Goal: Check status: Check status

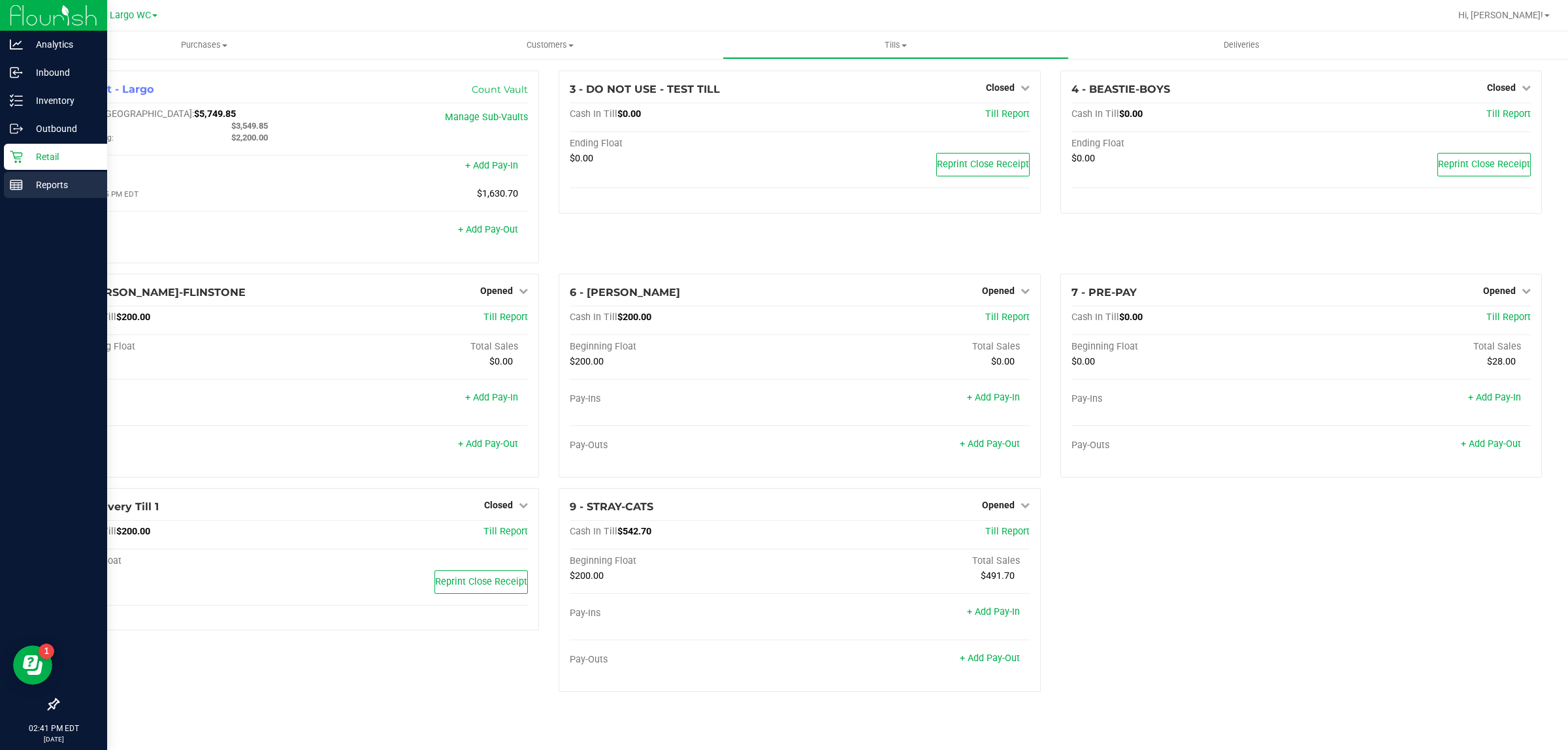
click at [30, 181] on p "Reports" at bounding box center [62, 185] width 78 height 16
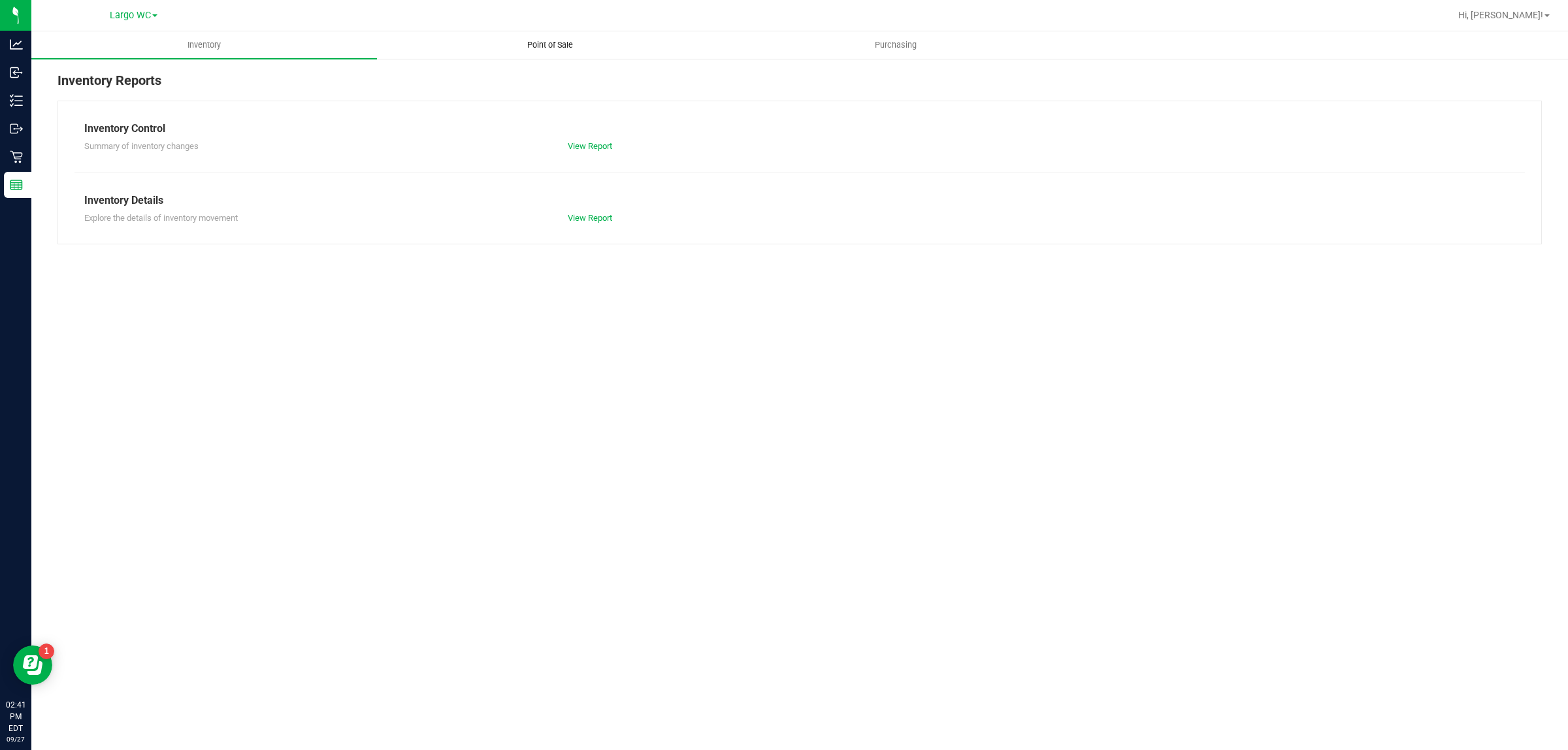
click at [533, 36] on uib-tab-heading "Point of Sale" at bounding box center [549, 45] width 345 height 26
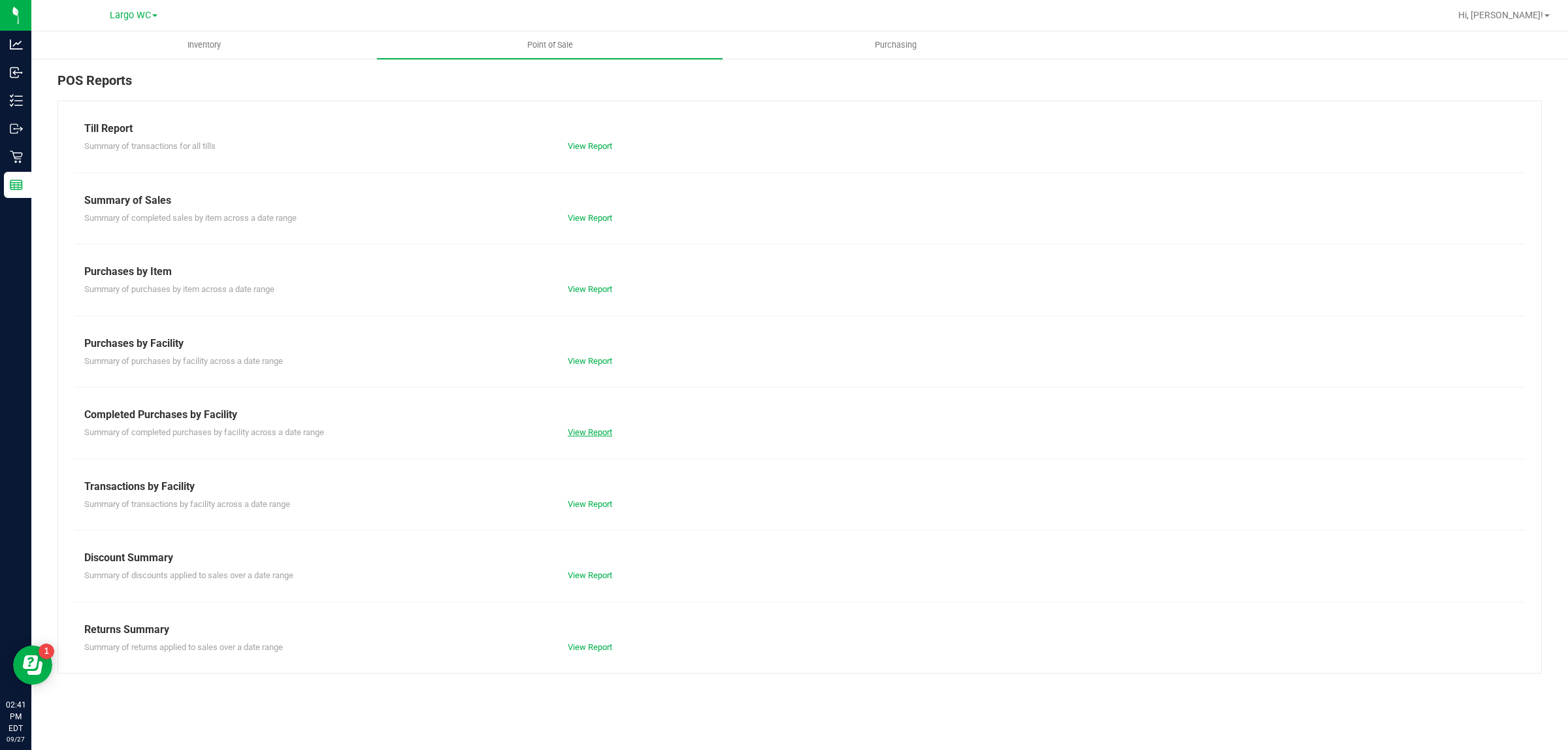
click at [594, 435] on link "View Report" at bounding box center [590, 432] width 44 height 10
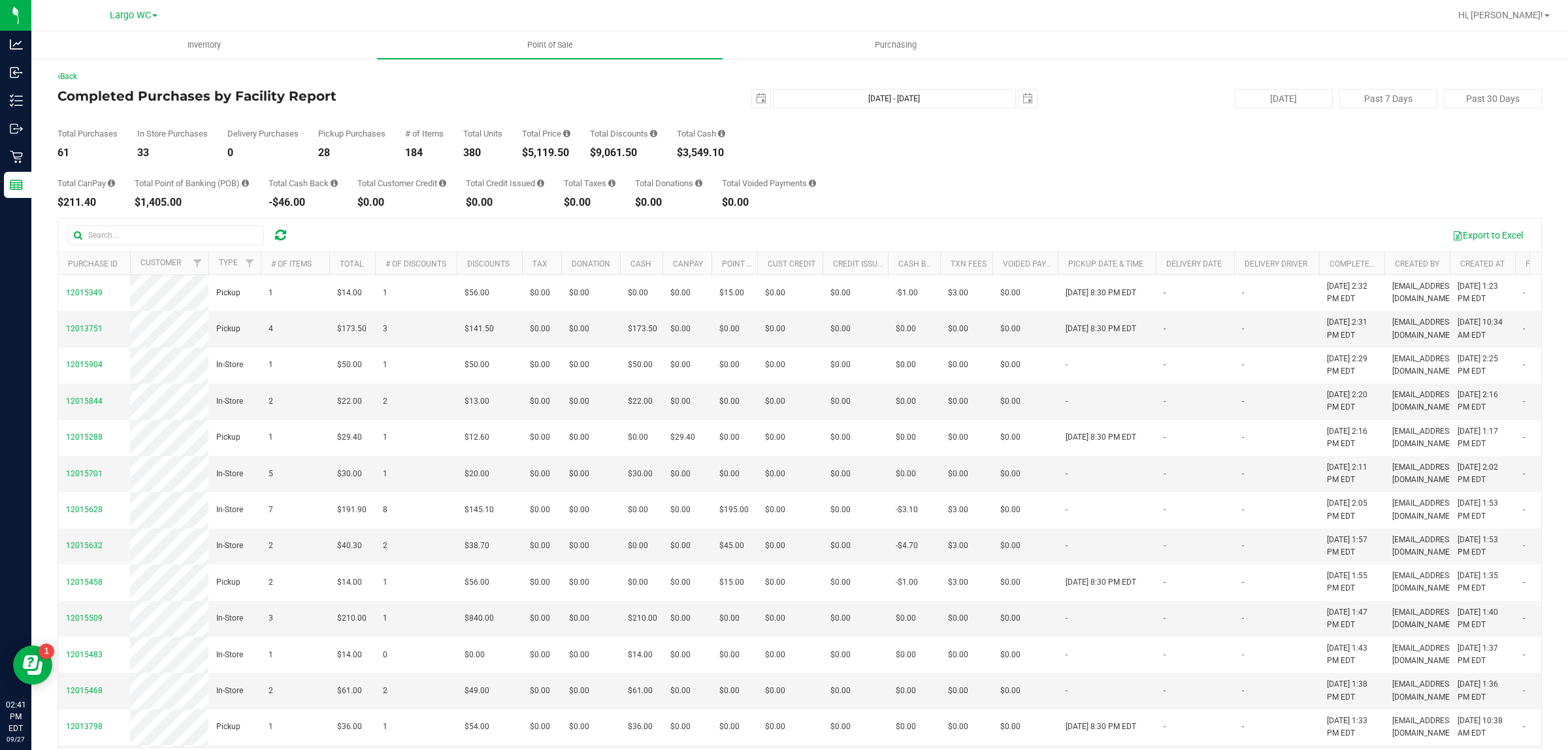
click at [557, 161] on div "Total CanPay $211.40 Total Point of Banking (POB) $1,405.00 Total Cash Back -$4…" at bounding box center [800, 183] width 1485 height 50
click at [557, 158] on div "$5,119.50" at bounding box center [546, 153] width 49 height 11
click at [538, 157] on div "$5,119.50" at bounding box center [546, 153] width 49 height 11
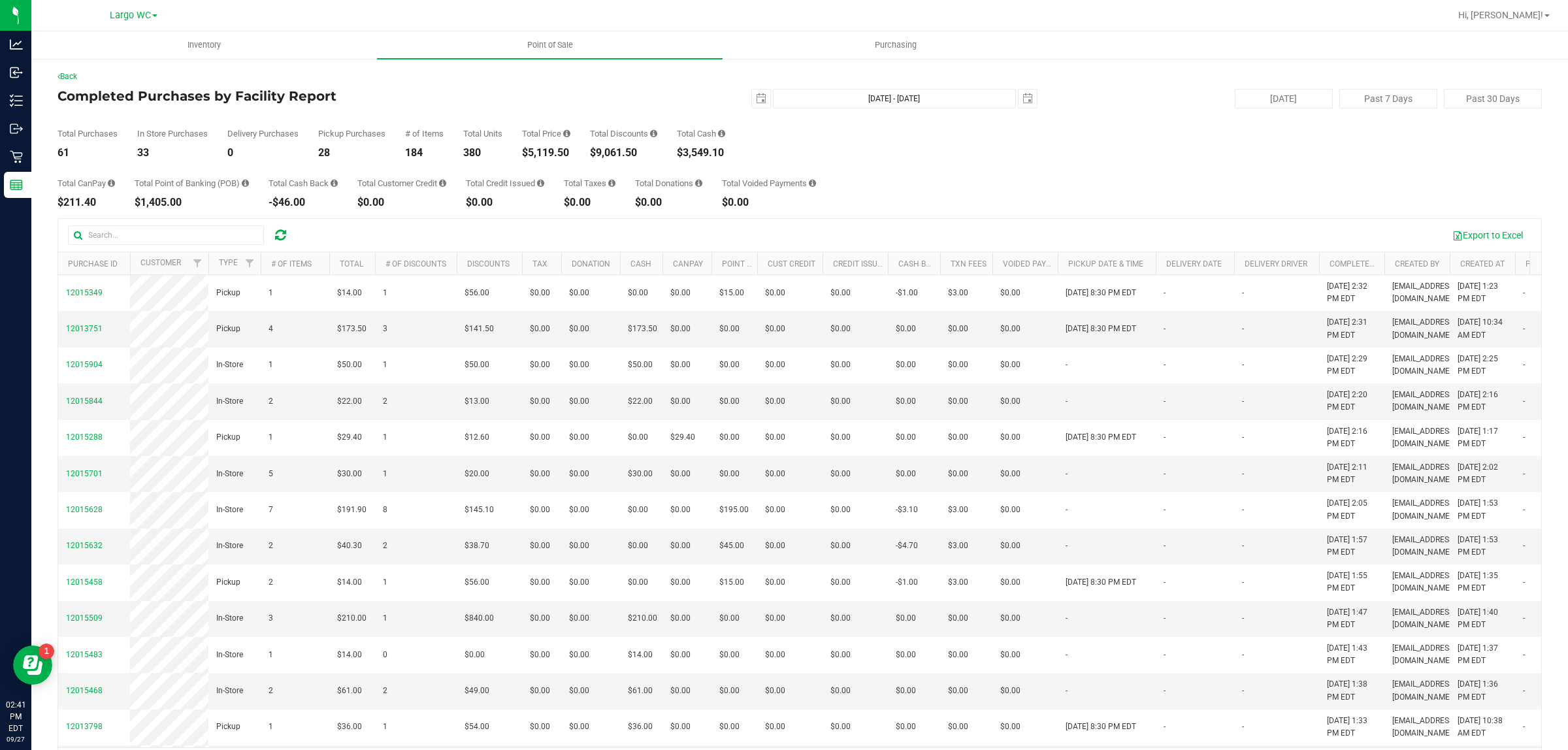
click at [538, 156] on div "$5,119.50" at bounding box center [546, 153] width 49 height 11
click at [542, 156] on div "$5,119.50" at bounding box center [546, 153] width 49 height 11
click at [542, 158] on div "$5,119.50" at bounding box center [546, 153] width 49 height 11
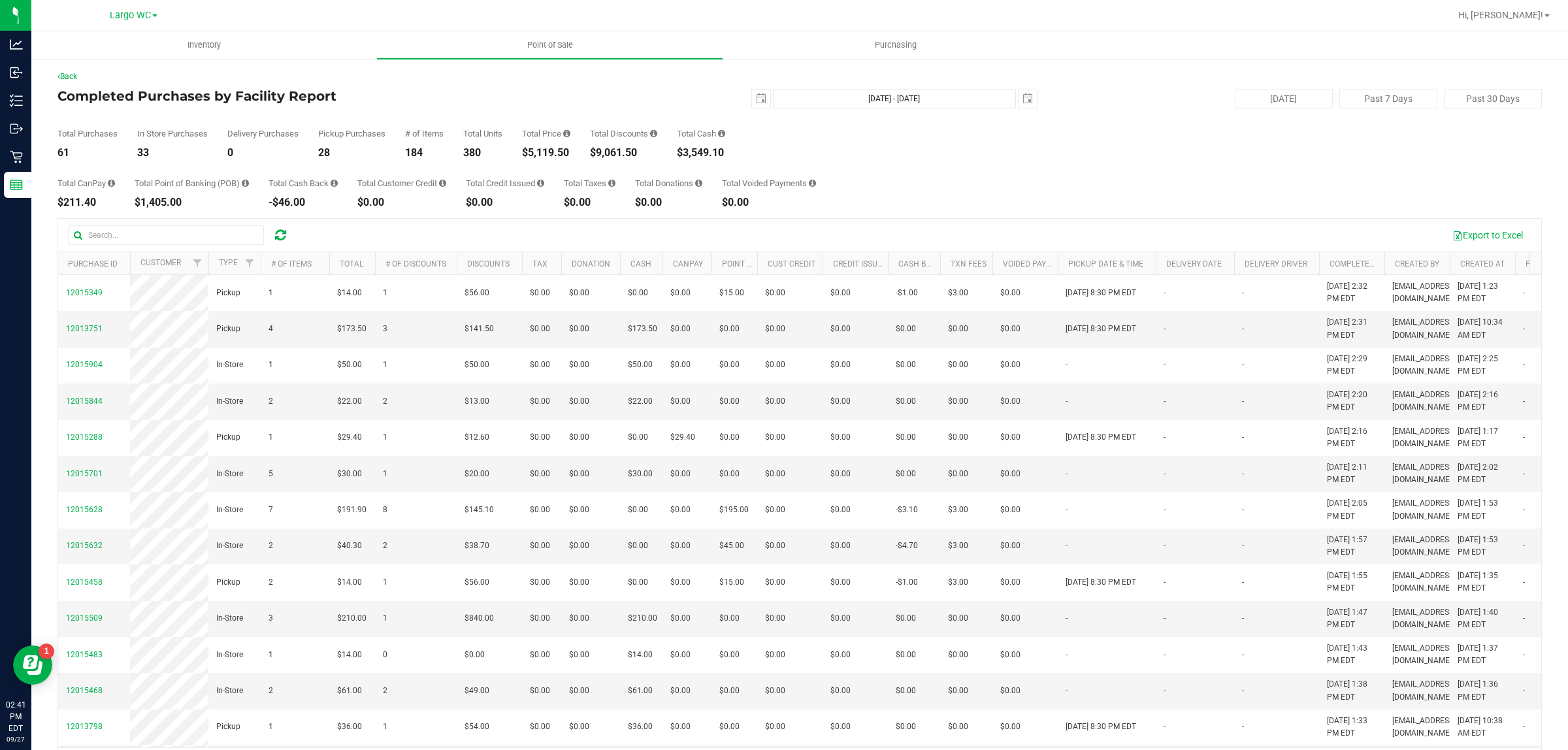
click at [542, 158] on div "$5,119.50" at bounding box center [546, 153] width 49 height 11
drag, startPoint x: 542, startPoint y: 158, endPoint x: 542, endPoint y: 146, distance: 12.0
click at [543, 158] on div "$5,119.50" at bounding box center [546, 153] width 49 height 11
click at [544, 151] on div "$5,119.50" at bounding box center [546, 153] width 49 height 11
click at [543, 151] on div "$5,119.50" at bounding box center [546, 153] width 49 height 11
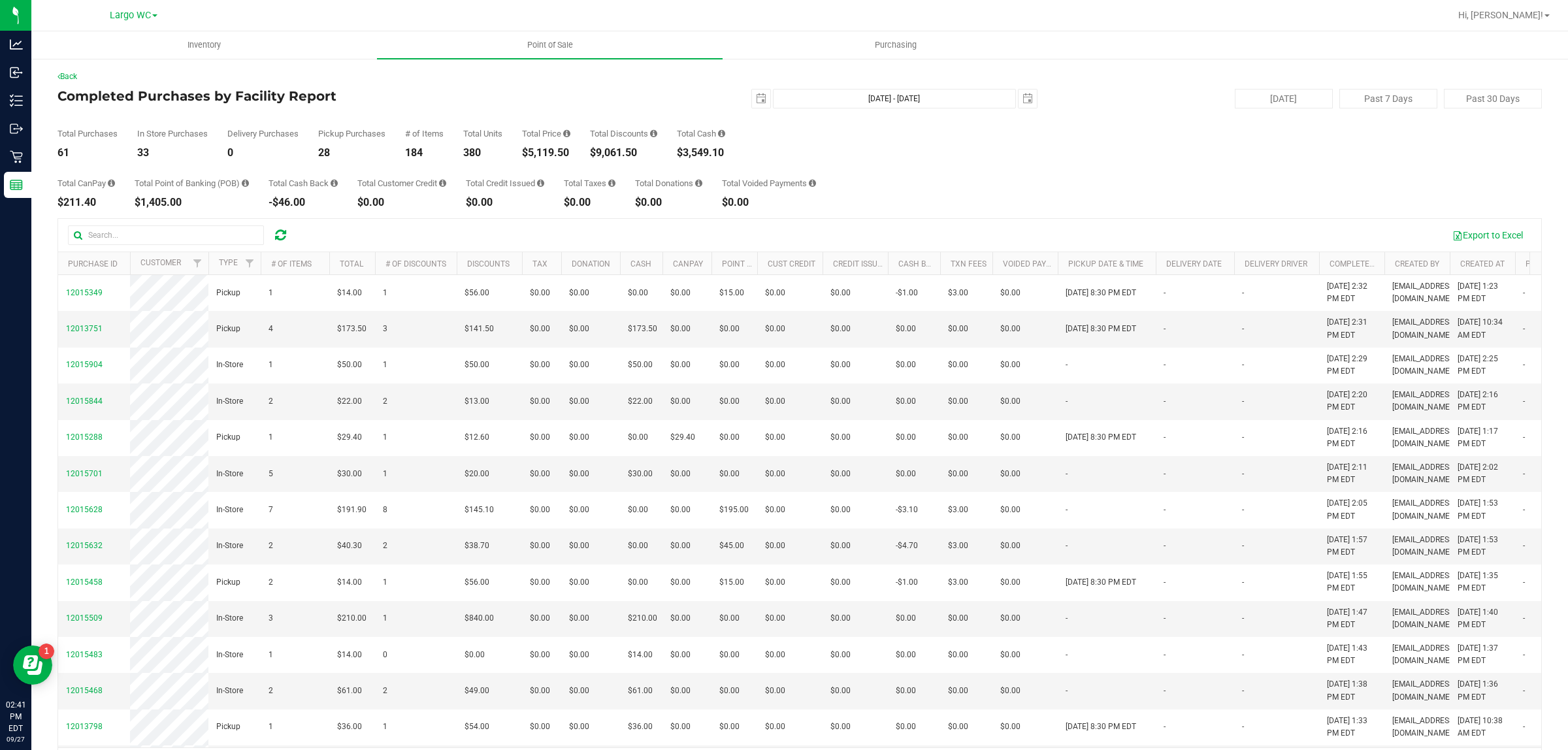
click at [543, 151] on div "$5,119.50" at bounding box center [546, 153] width 49 height 11
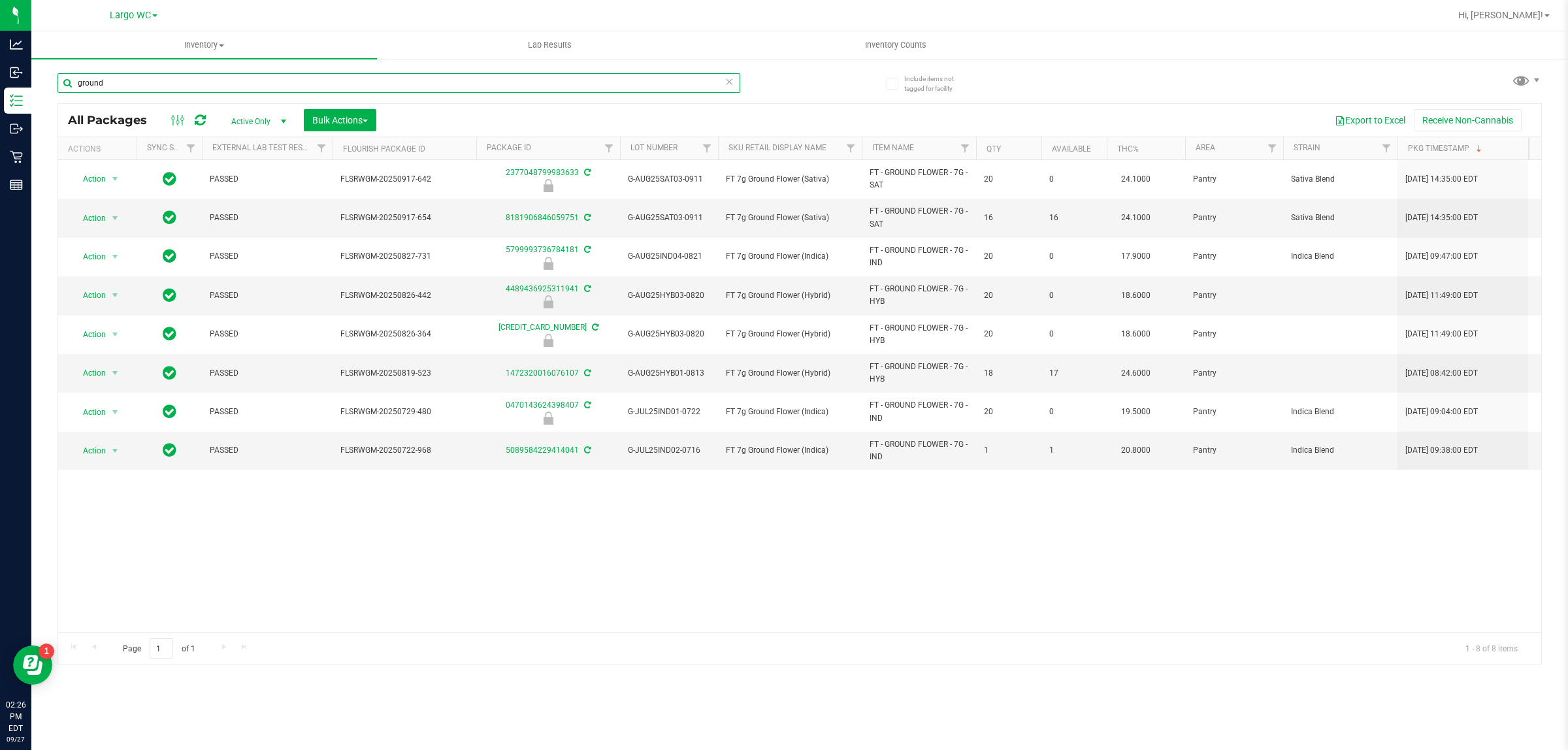
click at [195, 81] on input "ground" at bounding box center [399, 83] width 683 height 19
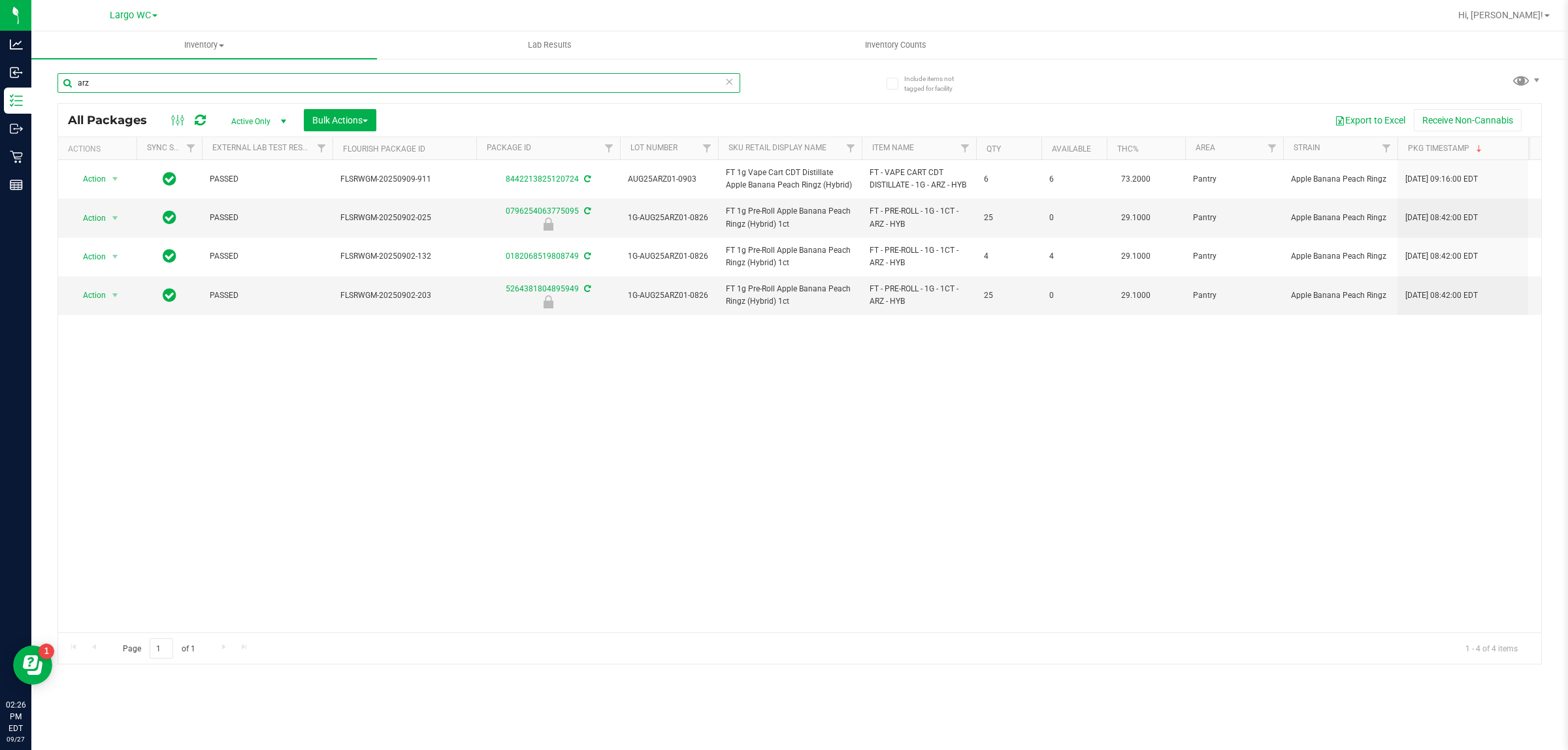
click at [237, 85] on input "arz" at bounding box center [399, 83] width 683 height 19
type input "hbg"
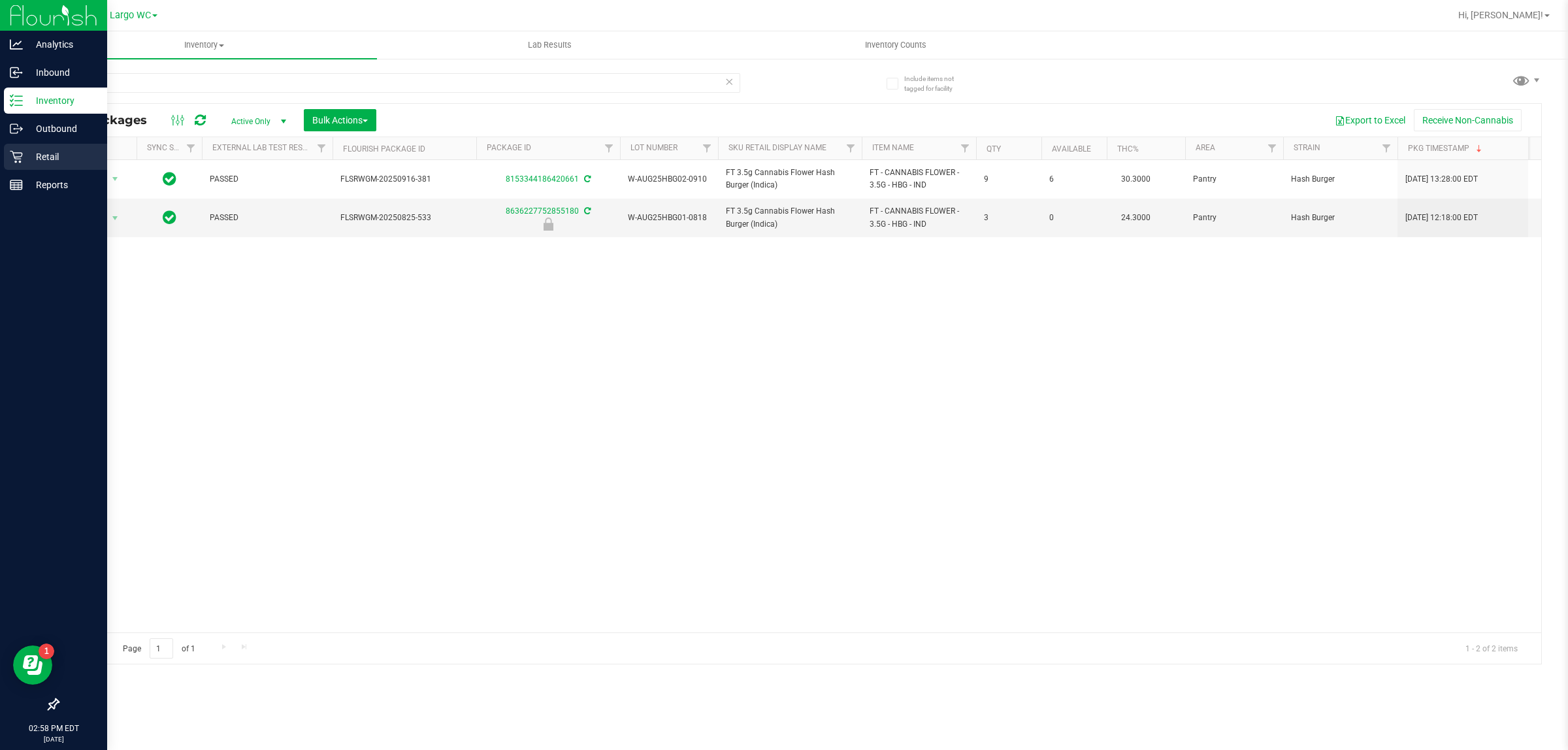
click at [4, 151] on div "Retail" at bounding box center [55, 156] width 103 height 26
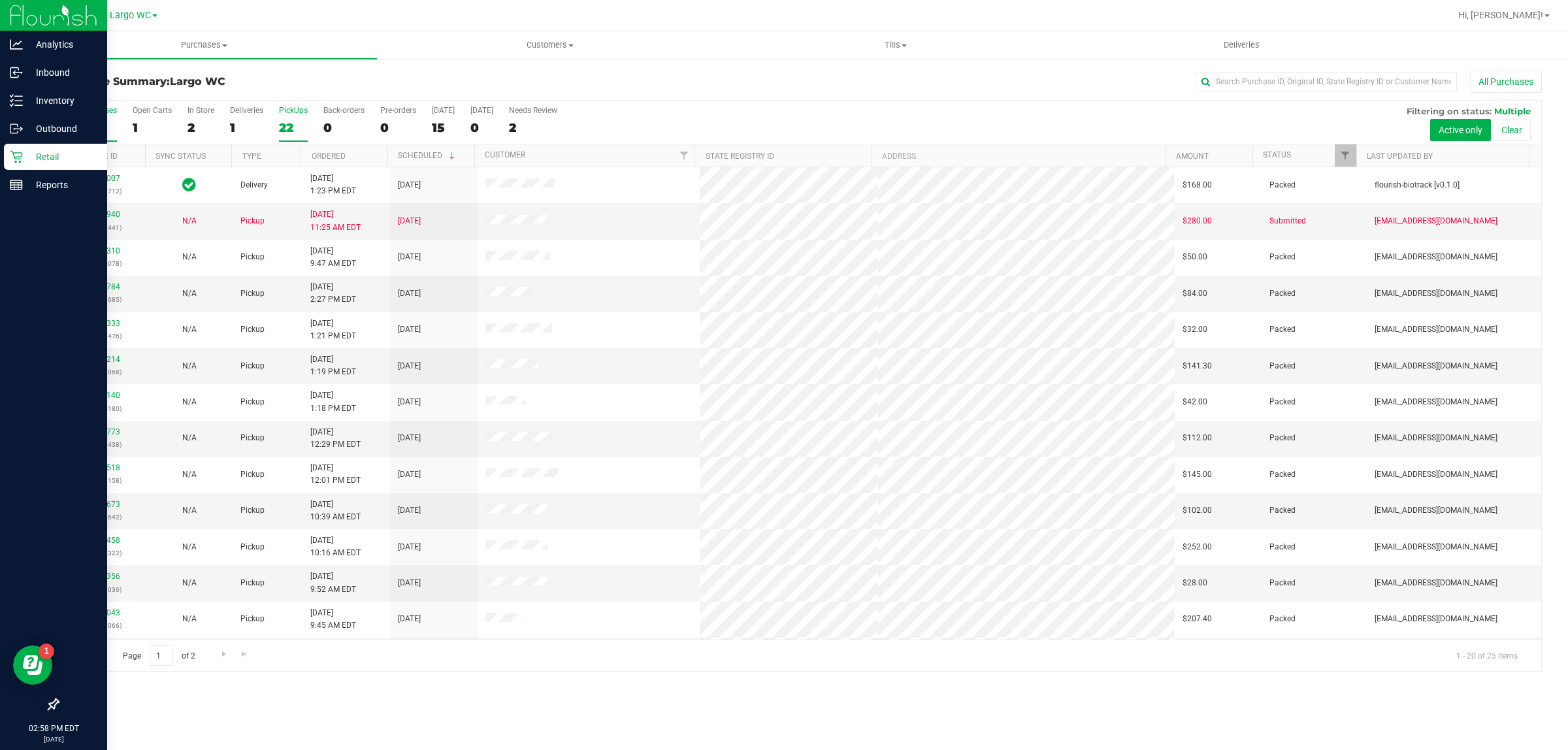
click at [292, 122] on div "22" at bounding box center [293, 128] width 29 height 15
click at [0, 0] on input "PickUps 22" at bounding box center [0, 0] width 0 height 0
click at [213, 121] on div "All Purchases 25 Open Carts 1 In Store 2 Deliveries 1 PickUps 22 Back-orders 0 …" at bounding box center [800, 122] width 1483 height 44
click at [210, 121] on div "All Purchases 25 Open Carts 1 In Store 2 Deliveries 1 PickUps 22 Back-orders 0 …" at bounding box center [800, 122] width 1483 height 44
click at [205, 122] on div "2" at bounding box center [201, 128] width 27 height 15
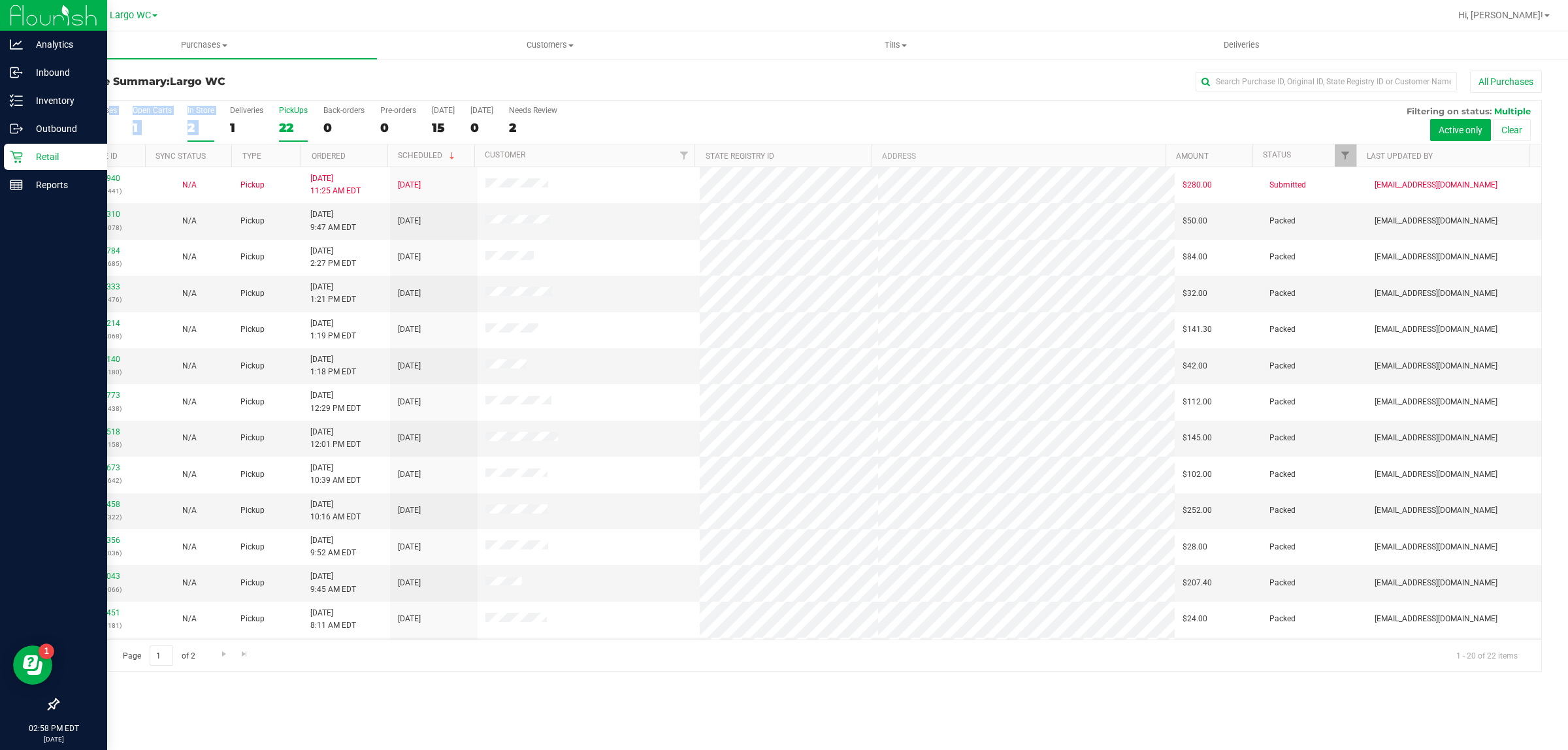
click at [0, 0] on input "In Store 2" at bounding box center [0, 0] width 0 height 0
click at [250, 92] on div "Purchase Summary: [GEOGRAPHIC_DATA] All Purchases" at bounding box center [800, 85] width 1485 height 29
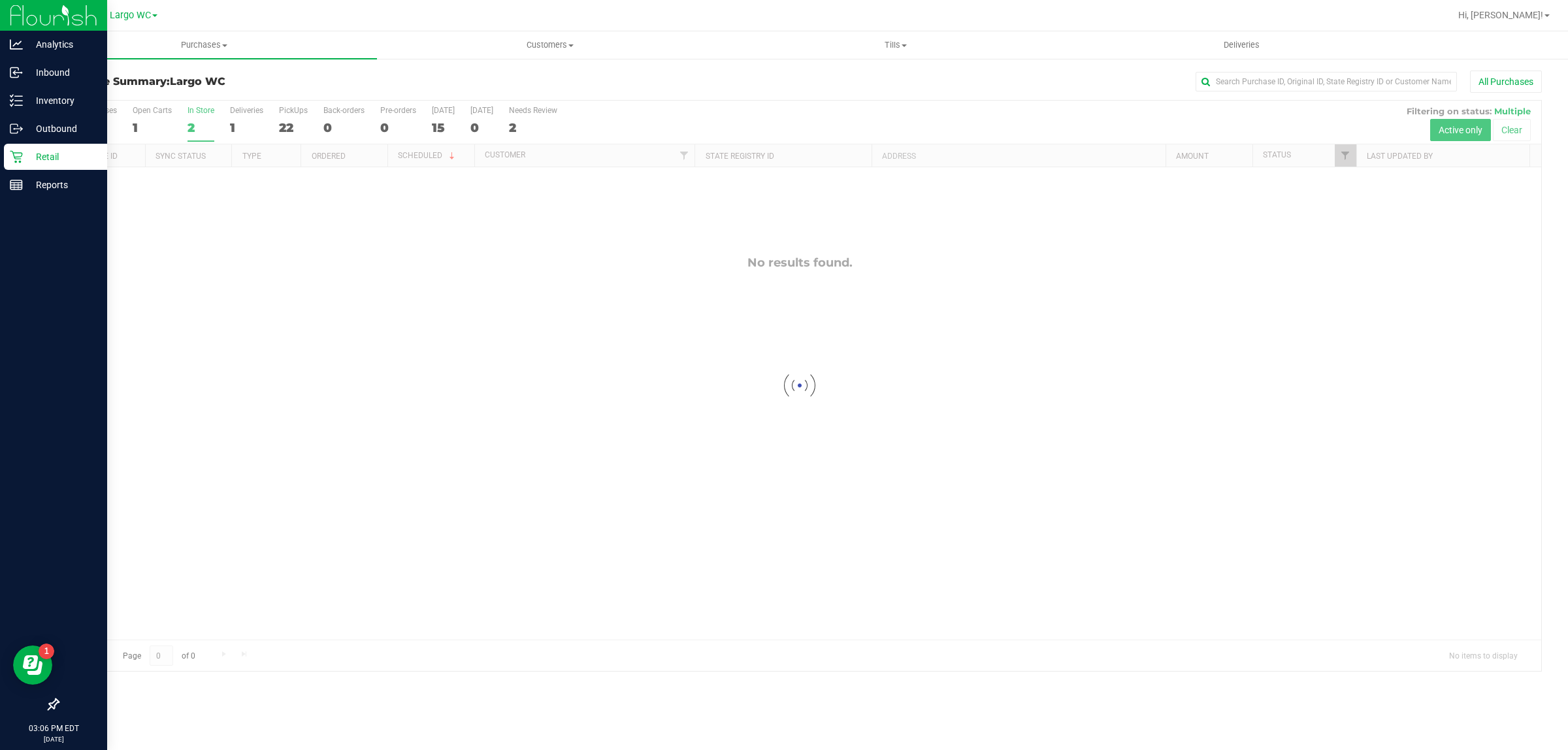
click at [286, 113] on div at bounding box center [800, 385] width 1483 height 570
click at [292, 121] on div at bounding box center [800, 385] width 1483 height 570
click at [294, 121] on div "22" at bounding box center [293, 128] width 29 height 15
click at [0, 0] on input "PickUps 22" at bounding box center [0, 0] width 0 height 0
click at [308, 79] on h3 "Purchase Summary: [GEOGRAPHIC_DATA]" at bounding box center [305, 81] width 494 height 11
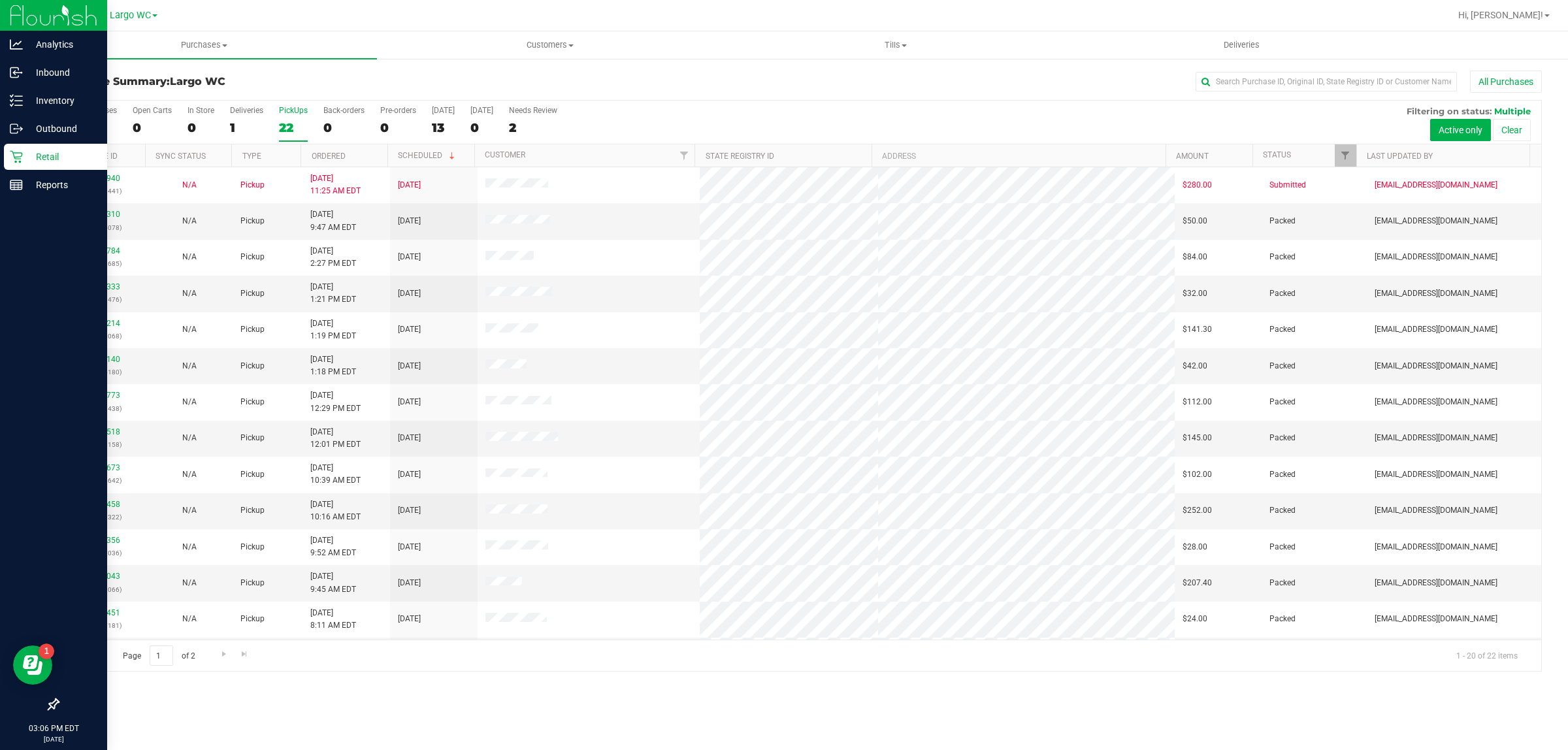
click at [428, 722] on div "Purchases Summary of purchases Fulfillment All purchases Customers All customer…" at bounding box center [800, 390] width 1537 height 719
click at [706, 717] on div "Purchases Summary of purchases Fulfillment All purchases Customers All customer…" at bounding box center [800, 390] width 1537 height 719
click at [292, 108] on div "PickUps" at bounding box center [293, 110] width 29 height 9
click at [0, 0] on input "PickUps 22" at bounding box center [0, 0] width 0 height 0
click at [312, 78] on h3 "Purchase Summary: [GEOGRAPHIC_DATA]" at bounding box center [305, 81] width 494 height 11
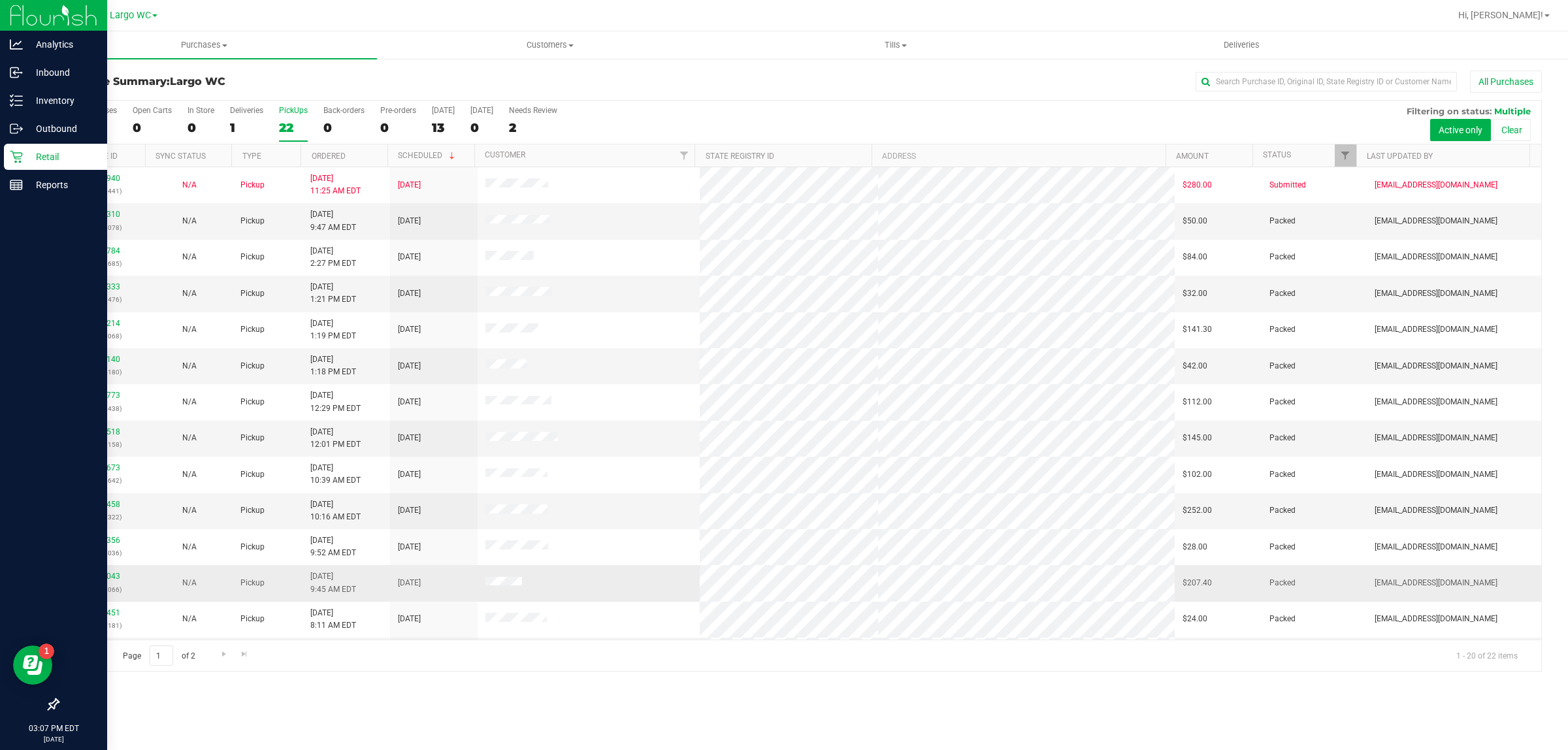
drag, startPoint x: 391, startPoint y: 590, endPoint x: 454, endPoint y: 580, distance: 63.8
click at [456, 580] on td "[DATE]" at bounding box center [434, 583] width 88 height 36
click at [448, 580] on td "[DATE]" at bounding box center [434, 583] width 88 height 36
click at [246, 113] on div "Deliveries" at bounding box center [246, 110] width 34 height 9
click at [0, 0] on input "Deliveries 1" at bounding box center [0, 0] width 0 height 0
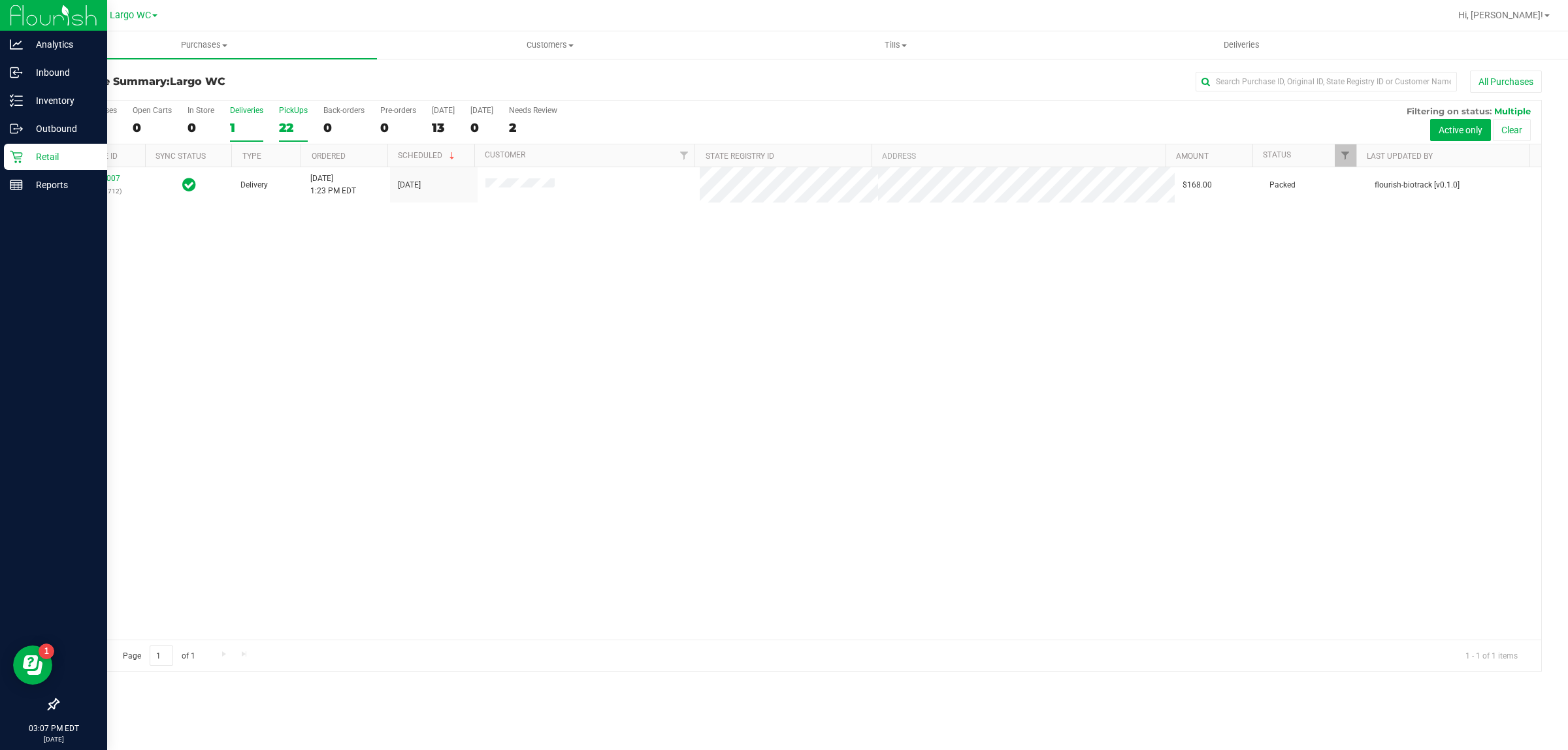
click at [305, 121] on div "22" at bounding box center [293, 128] width 29 height 15
click at [0, 0] on input "PickUps 22" at bounding box center [0, 0] width 0 height 0
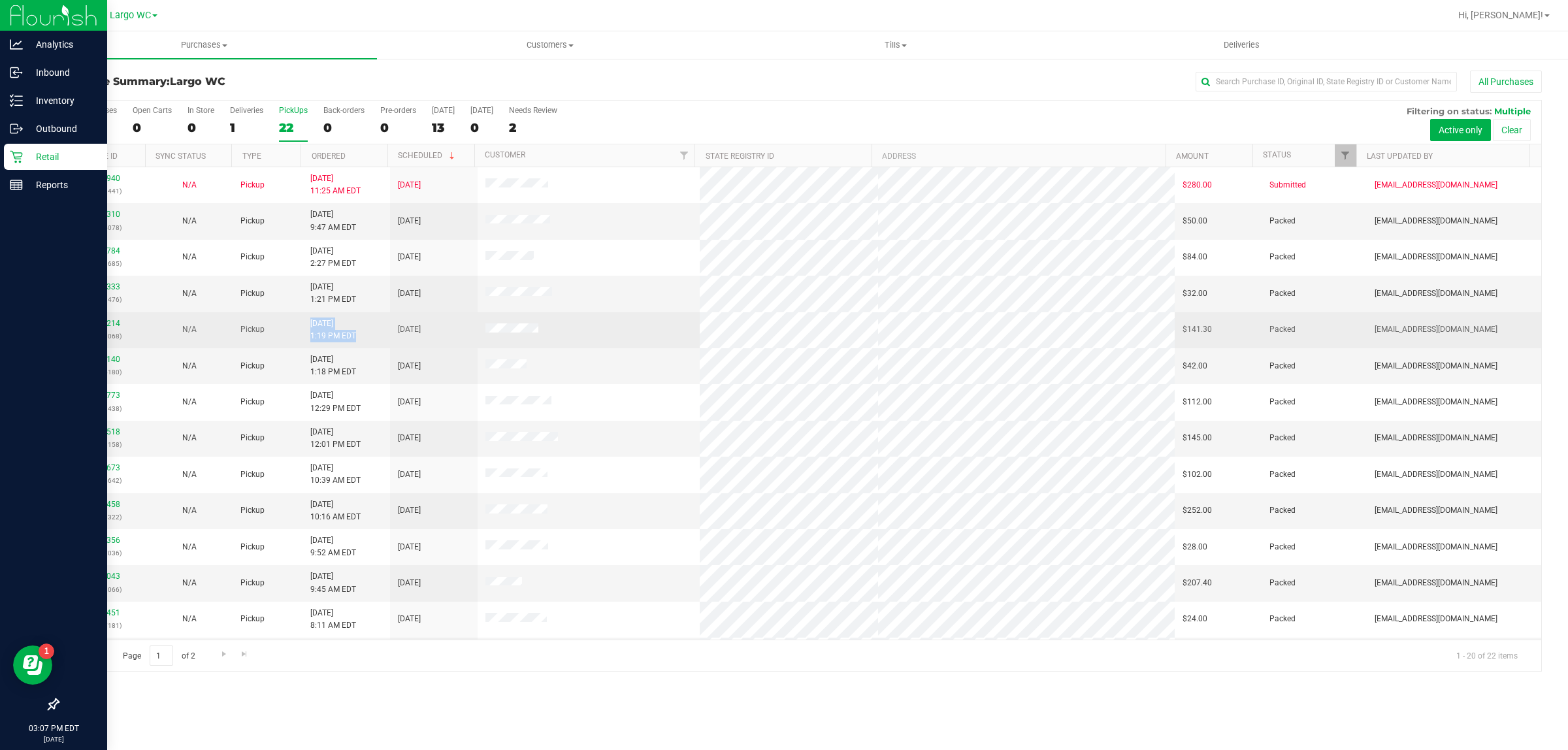
drag, startPoint x: 301, startPoint y: 334, endPoint x: 368, endPoint y: 327, distance: 67.4
click at [368, 327] on td "9/27/2025 1:19 PM EDT" at bounding box center [346, 330] width 88 height 36
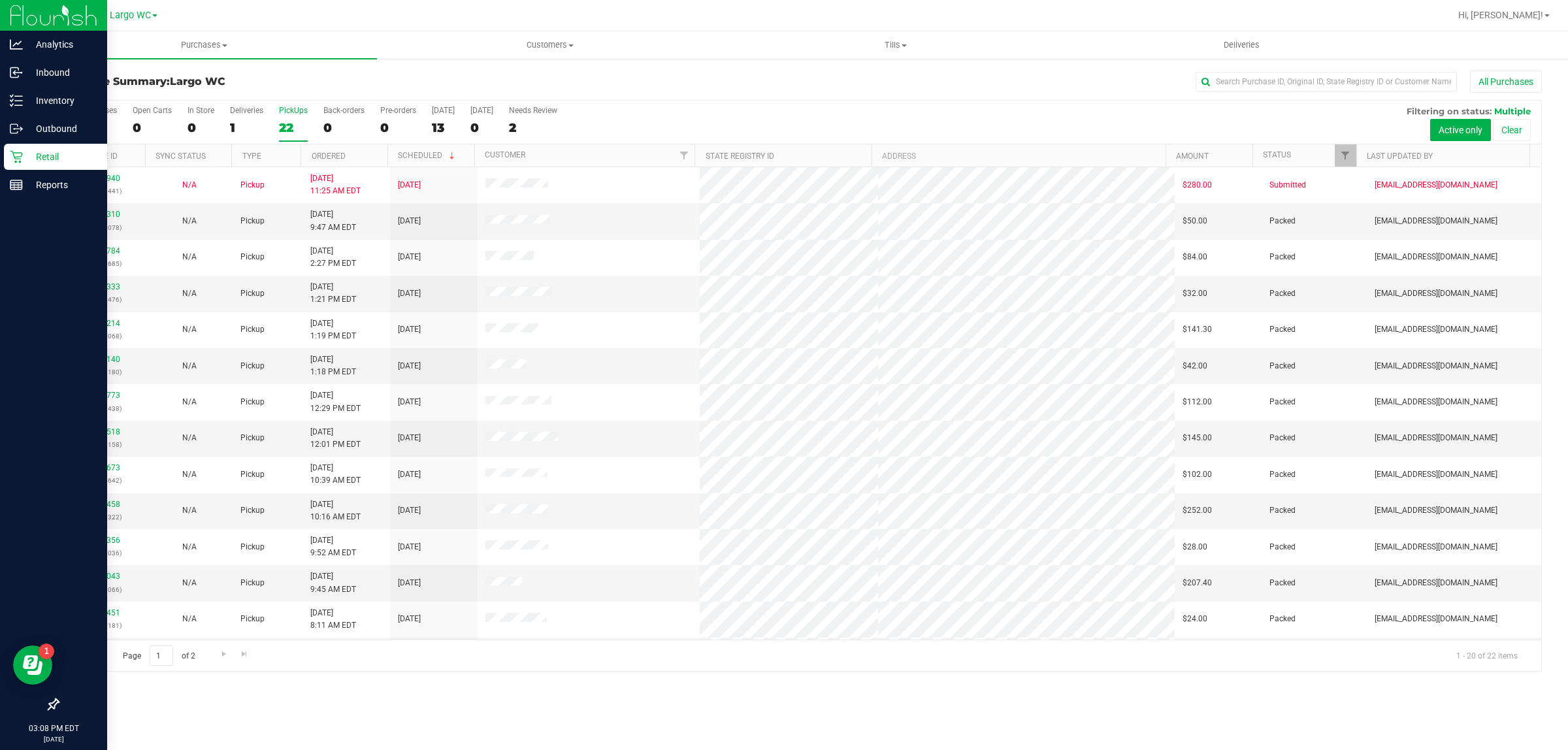
click at [282, 121] on div "22" at bounding box center [293, 128] width 29 height 15
click at [0, 0] on input "PickUps 22" at bounding box center [0, 0] width 0 height 0
click at [298, 90] on div "Purchase Summary: [GEOGRAPHIC_DATA] All Purchases" at bounding box center [800, 85] width 1485 height 29
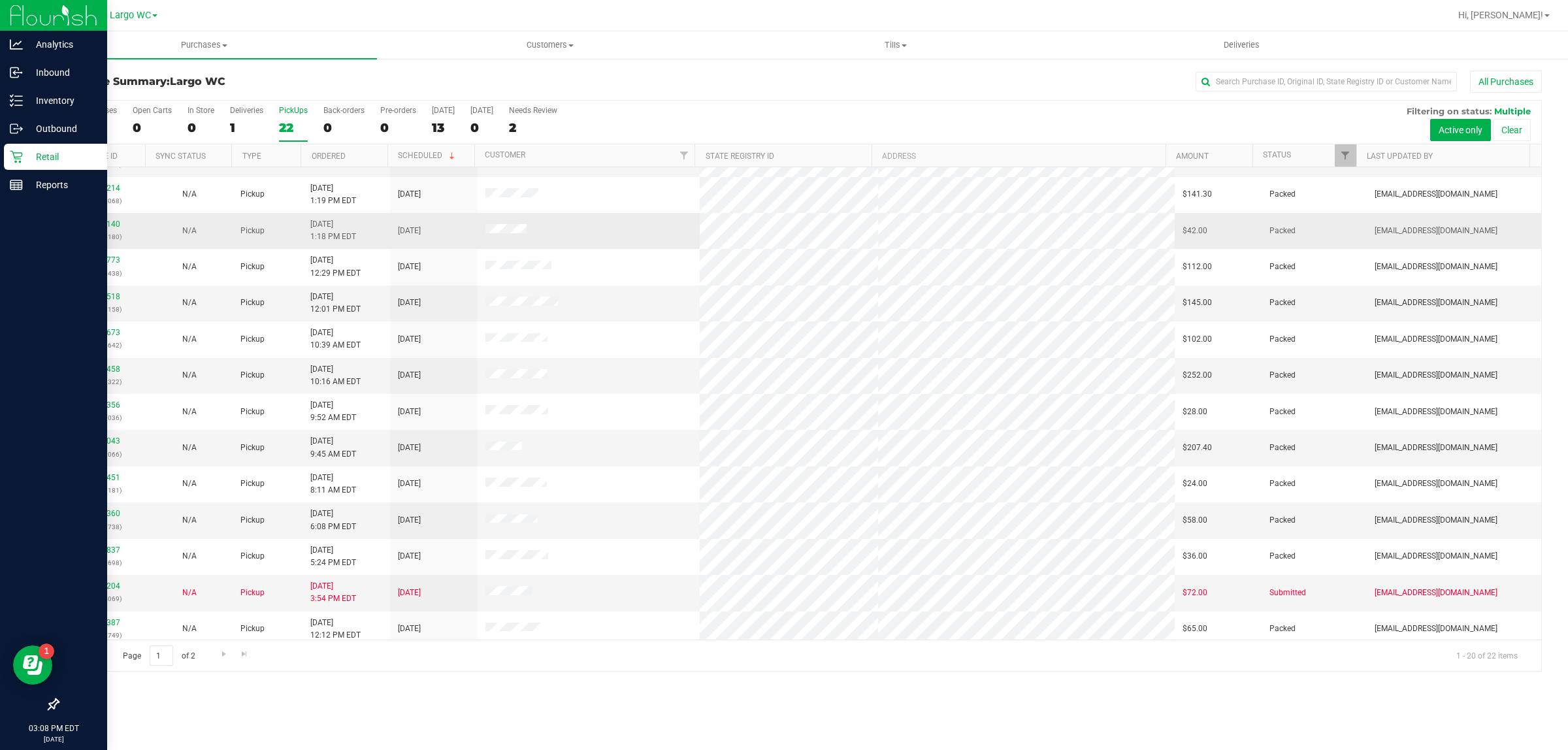
scroll to position [163, 0]
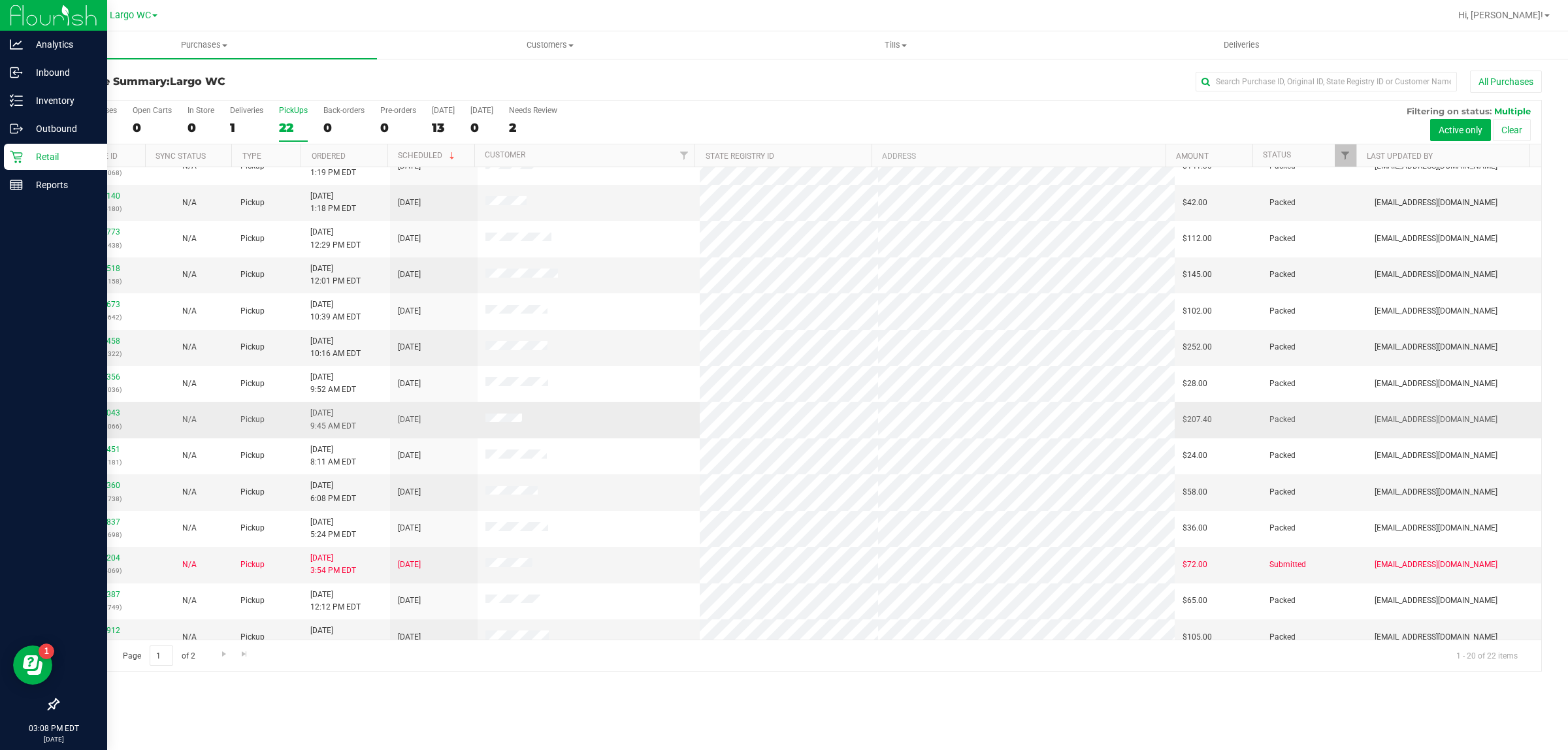
click at [1157, 423] on tr "12013043 (328319066) N/A Pickup 9/27/2025 9:45 AM EDT 9/27/2025 $207.40 Packed …" at bounding box center [800, 420] width 1483 height 36
drag, startPoint x: 1175, startPoint y: 348, endPoint x: 1215, endPoint y: 341, distance: 40.6
click at [1215, 341] on td "$252.00" at bounding box center [1218, 348] width 88 height 36
click at [1217, 344] on td "$252.00" at bounding box center [1218, 348] width 88 height 36
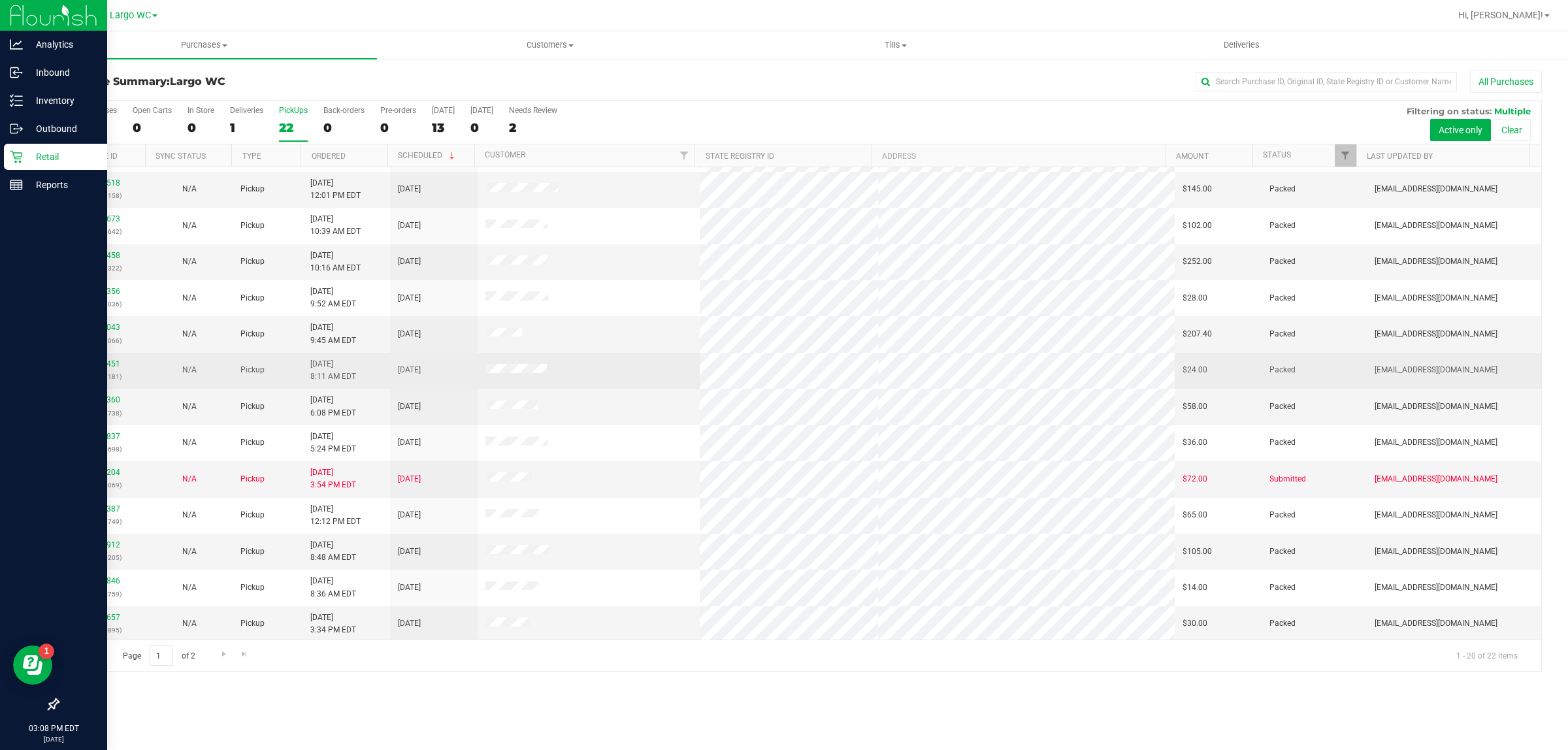
scroll to position [253, 0]
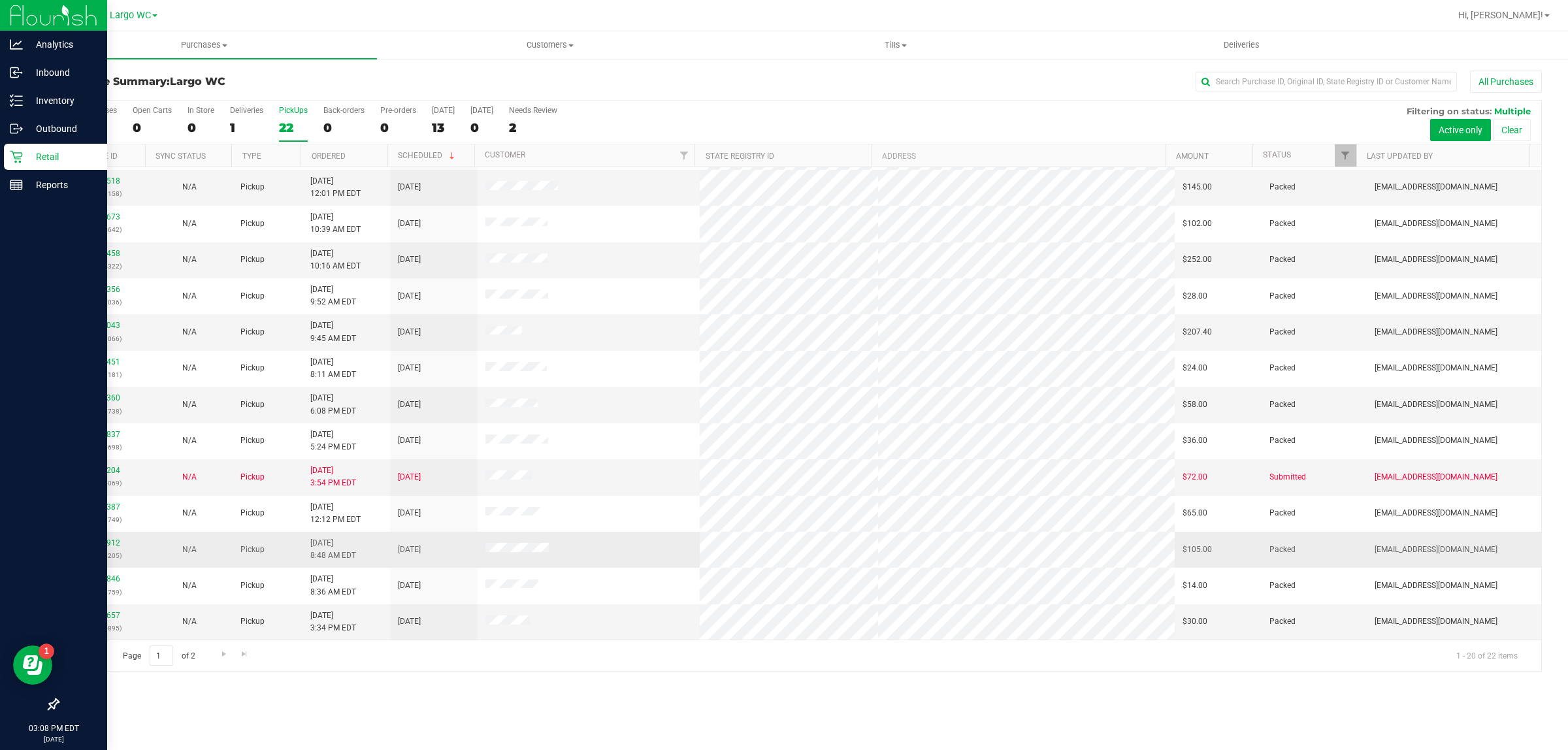
drag, startPoint x: 1206, startPoint y: 544, endPoint x: 1252, endPoint y: 560, distance: 48.7
click at [1233, 544] on td "$105.00" at bounding box center [1218, 549] width 88 height 36
click at [1238, 560] on td "$105.00" at bounding box center [1218, 549] width 88 height 36
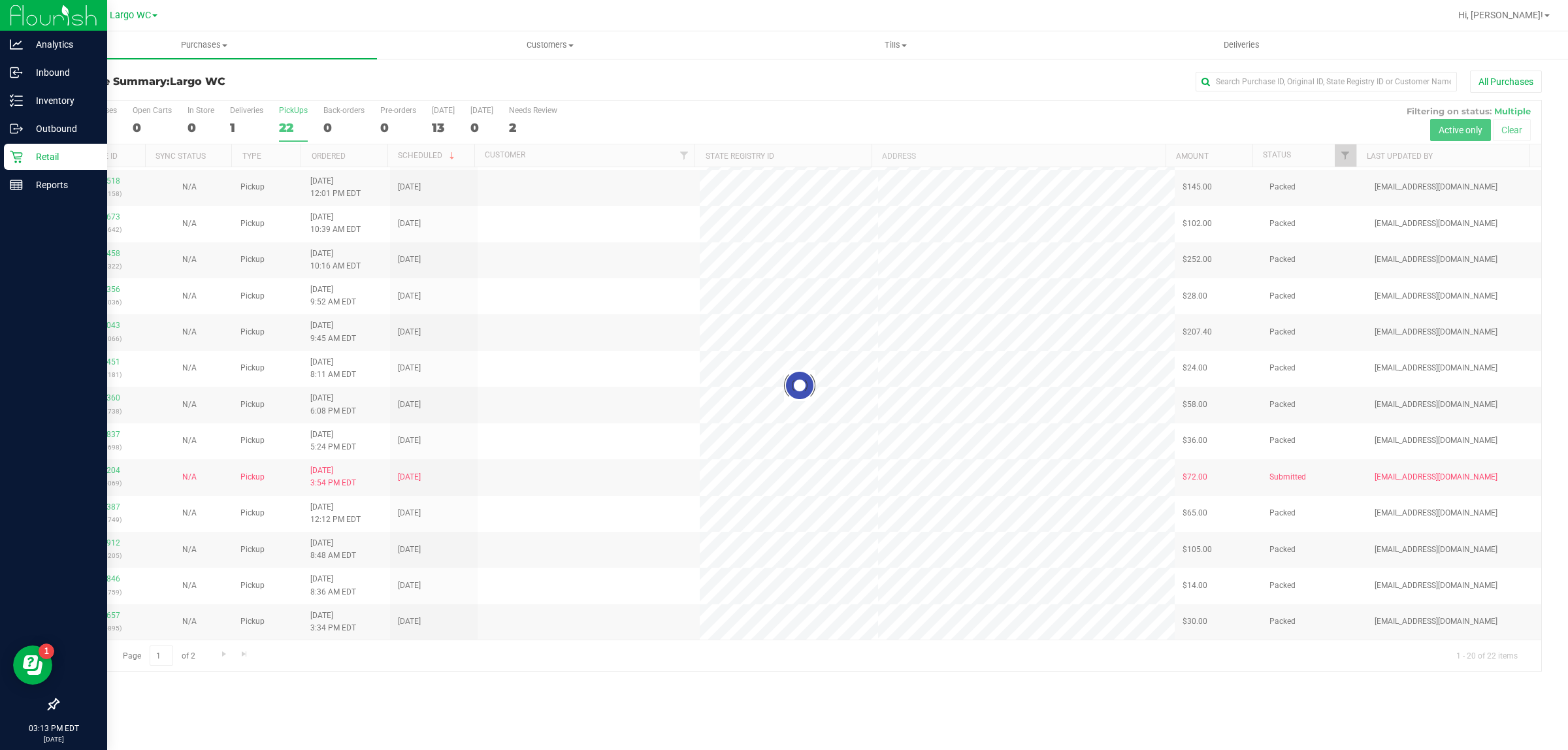
scroll to position [0, 0]
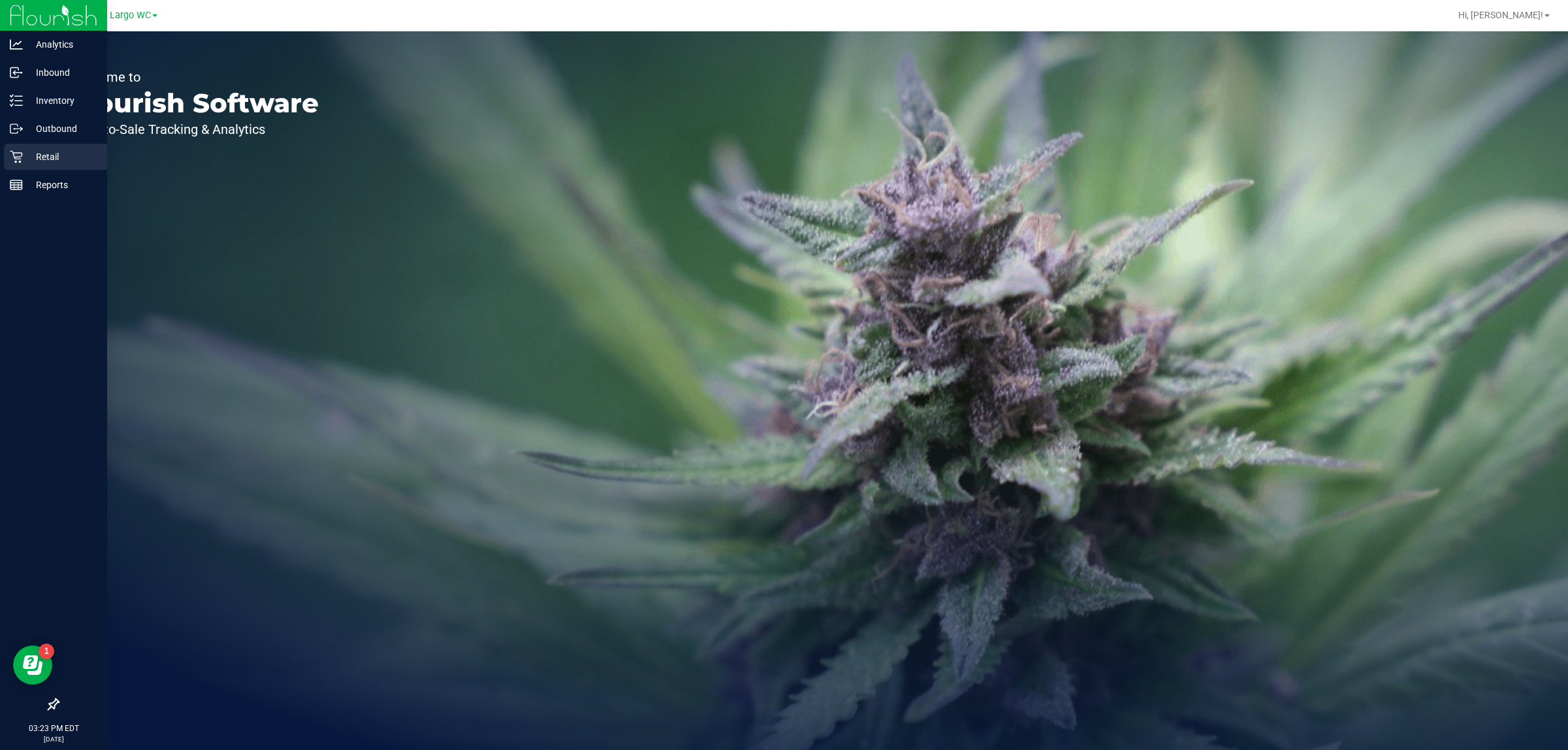
click at [20, 151] on icon at bounding box center [16, 157] width 13 height 13
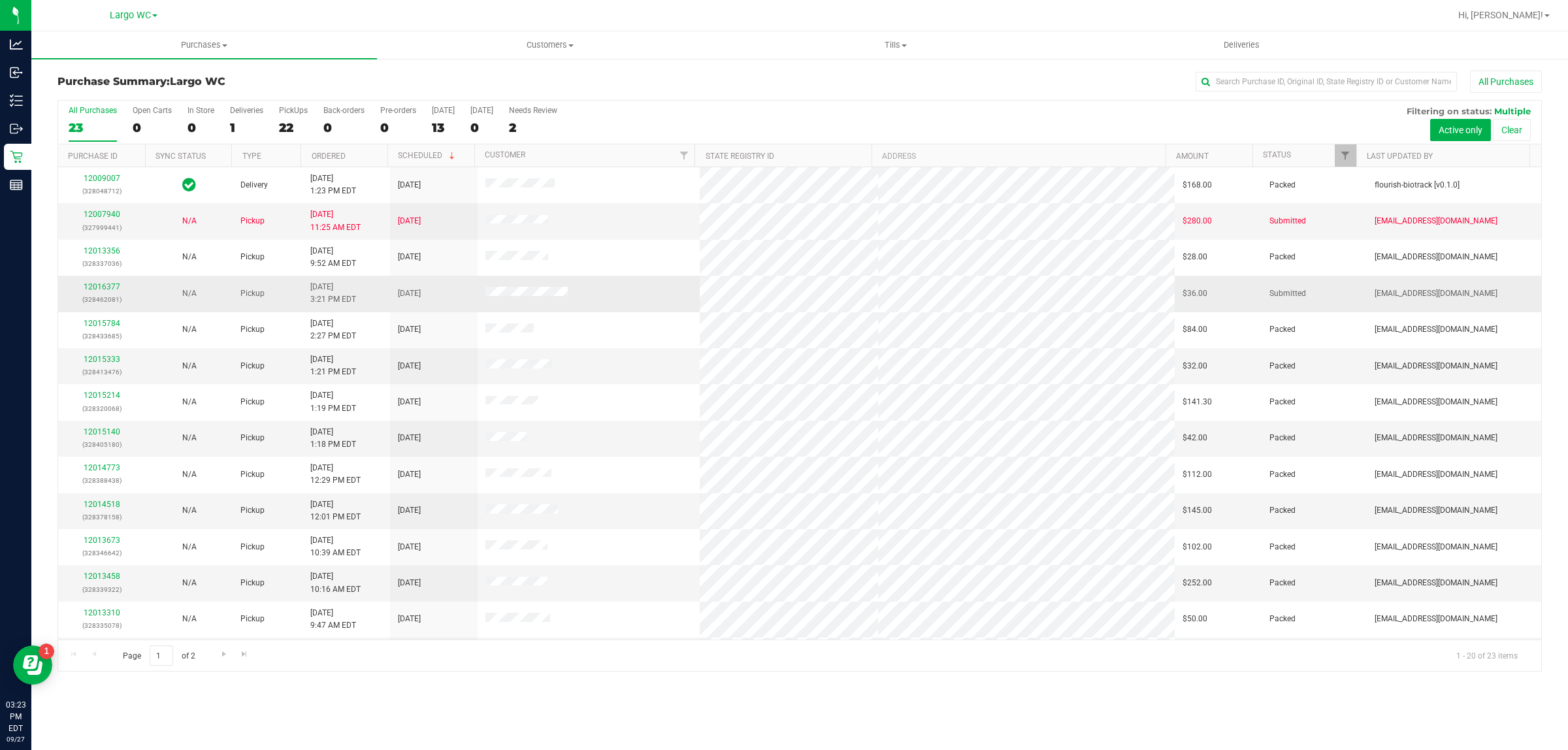
drag, startPoint x: 472, startPoint y: 288, endPoint x: 628, endPoint y: 298, distance: 156.3
click at [623, 298] on tr "12016377 (328462081) N/A Pickup [DATE] 3:21 PM EDT 9/27/2025 $36.00 Submitted […" at bounding box center [800, 293] width 1483 height 36
drag, startPoint x: 628, startPoint y: 298, endPoint x: 455, endPoint y: 278, distance: 174.2
click at [626, 299] on td at bounding box center [589, 293] width 223 height 36
click at [275, 126] on div "All Purchases 23 Open Carts 0 In Store 0 Deliveries 1 PickUps 22 Back-orders 0 …" at bounding box center [800, 122] width 1483 height 44
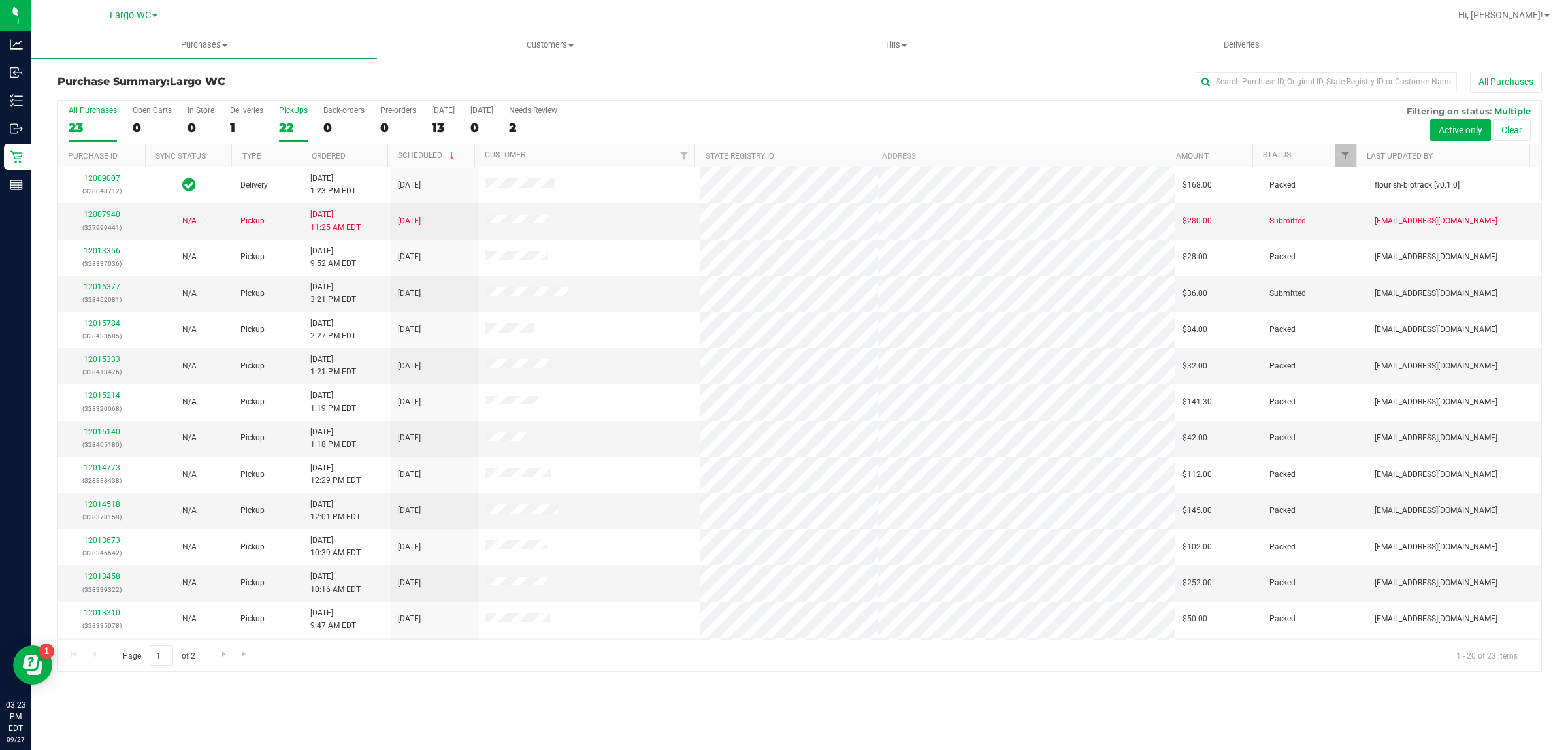
click at [295, 115] on div "PickUps" at bounding box center [293, 110] width 29 height 9
click at [0, 0] on input "PickUps 22" at bounding box center [0, 0] width 0 height 0
click at [375, 95] on div "Purchase Summary: [GEOGRAPHIC_DATA] All Purchases" at bounding box center [800, 85] width 1485 height 29
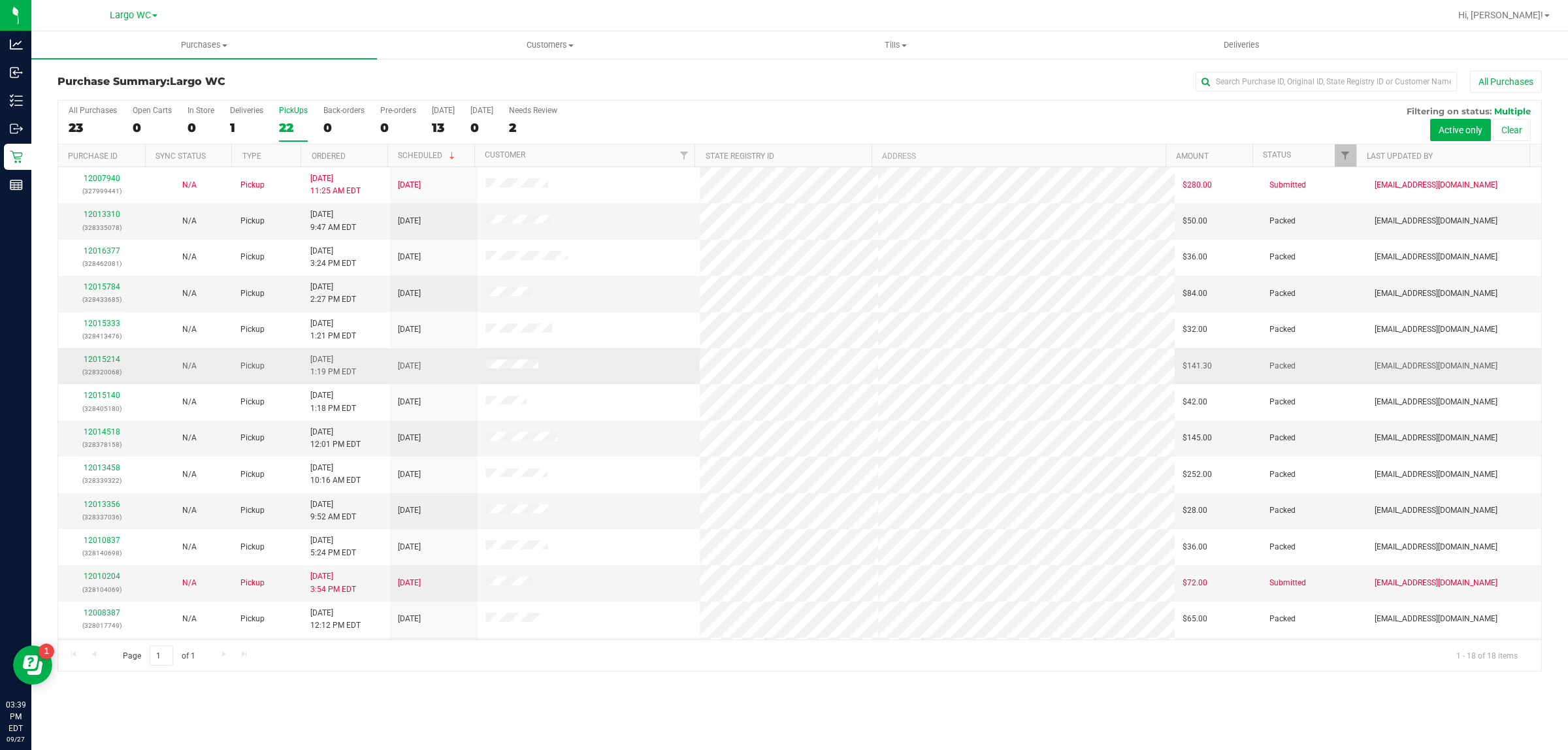
click at [1211, 373] on tr "12015214 (328320068) N/A Pickup [DATE] 1:19 PM EDT 9/27/2025 $141.30 Packed [EM…" at bounding box center [800, 366] width 1483 height 36
click at [1217, 373] on td "$141.30" at bounding box center [1218, 366] width 88 height 36
click at [554, 684] on div "Purchase Summary: [GEOGRAPHIC_DATA] All Purchases All Purchases 23 Open Carts 0…" at bounding box center [800, 371] width 1537 height 627
click at [292, 121] on div "22" at bounding box center [293, 128] width 29 height 15
click at [0, 0] on input "PickUps 22" at bounding box center [0, 0] width 0 height 0
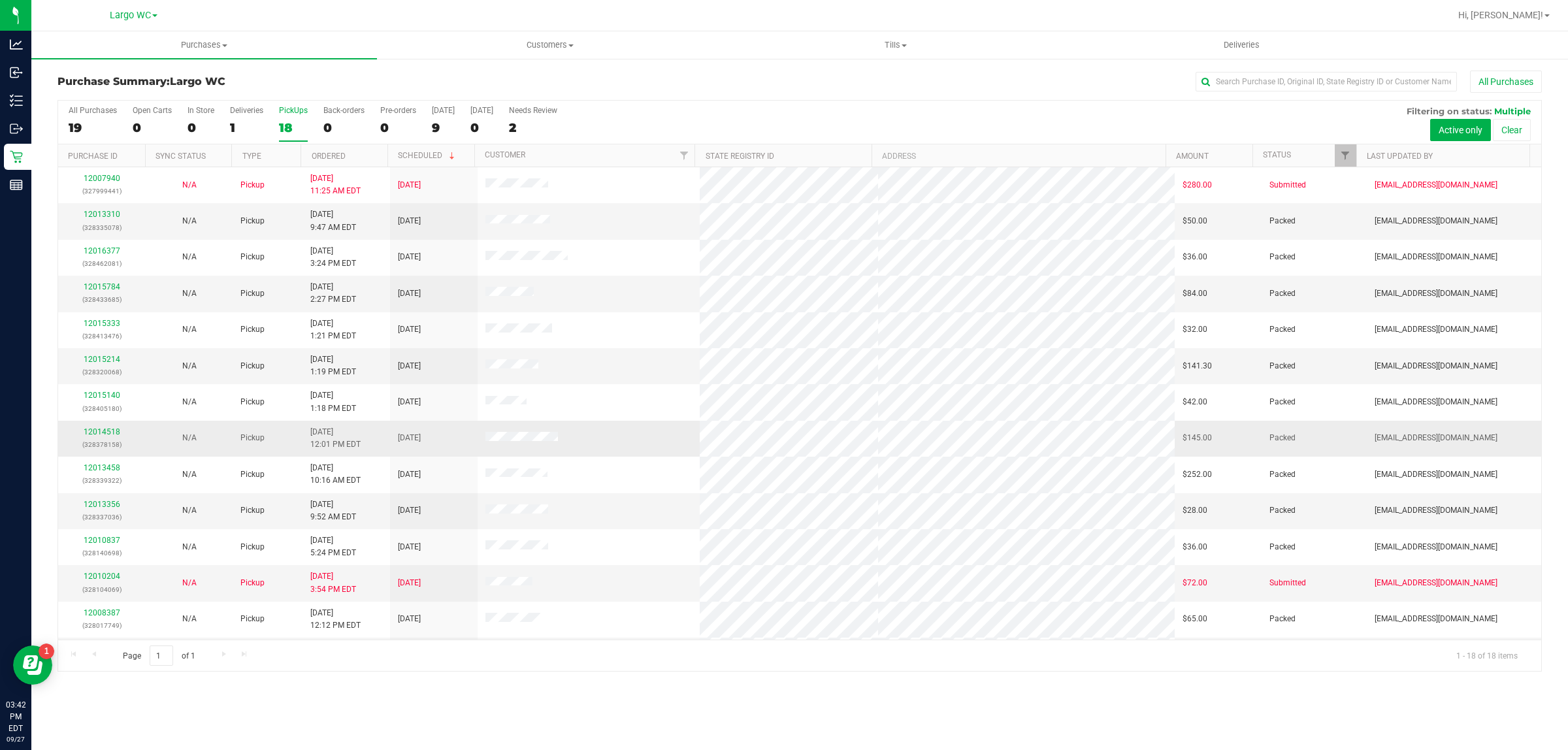
drag, startPoint x: 391, startPoint y: 423, endPoint x: 434, endPoint y: 432, distance: 43.9
click at [433, 431] on td "[DATE]" at bounding box center [434, 439] width 88 height 36
click at [446, 435] on td "[DATE]" at bounding box center [434, 439] width 88 height 36
click at [297, 115] on div "PickUps" at bounding box center [293, 110] width 29 height 9
click at [0, 0] on input "PickUps 18" at bounding box center [0, 0] width 0 height 0
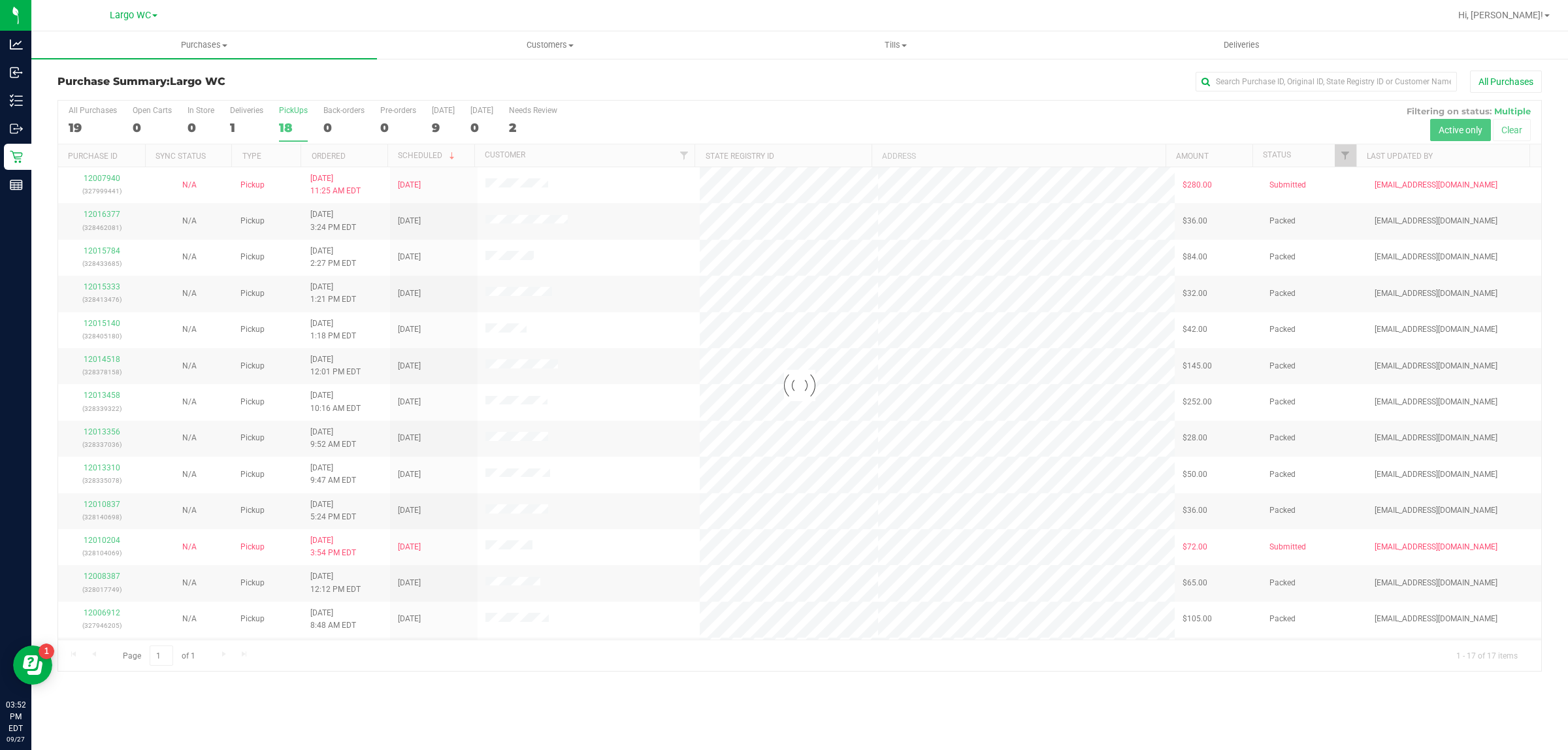
click at [299, 121] on div at bounding box center [800, 385] width 1483 height 570
click at [298, 124] on div "18" at bounding box center [293, 128] width 29 height 15
click at [0, 0] on input "PickUps 18" at bounding box center [0, 0] width 0 height 0
click at [338, 81] on h3 "Purchase Summary: Largo WC" at bounding box center [305, 81] width 494 height 11
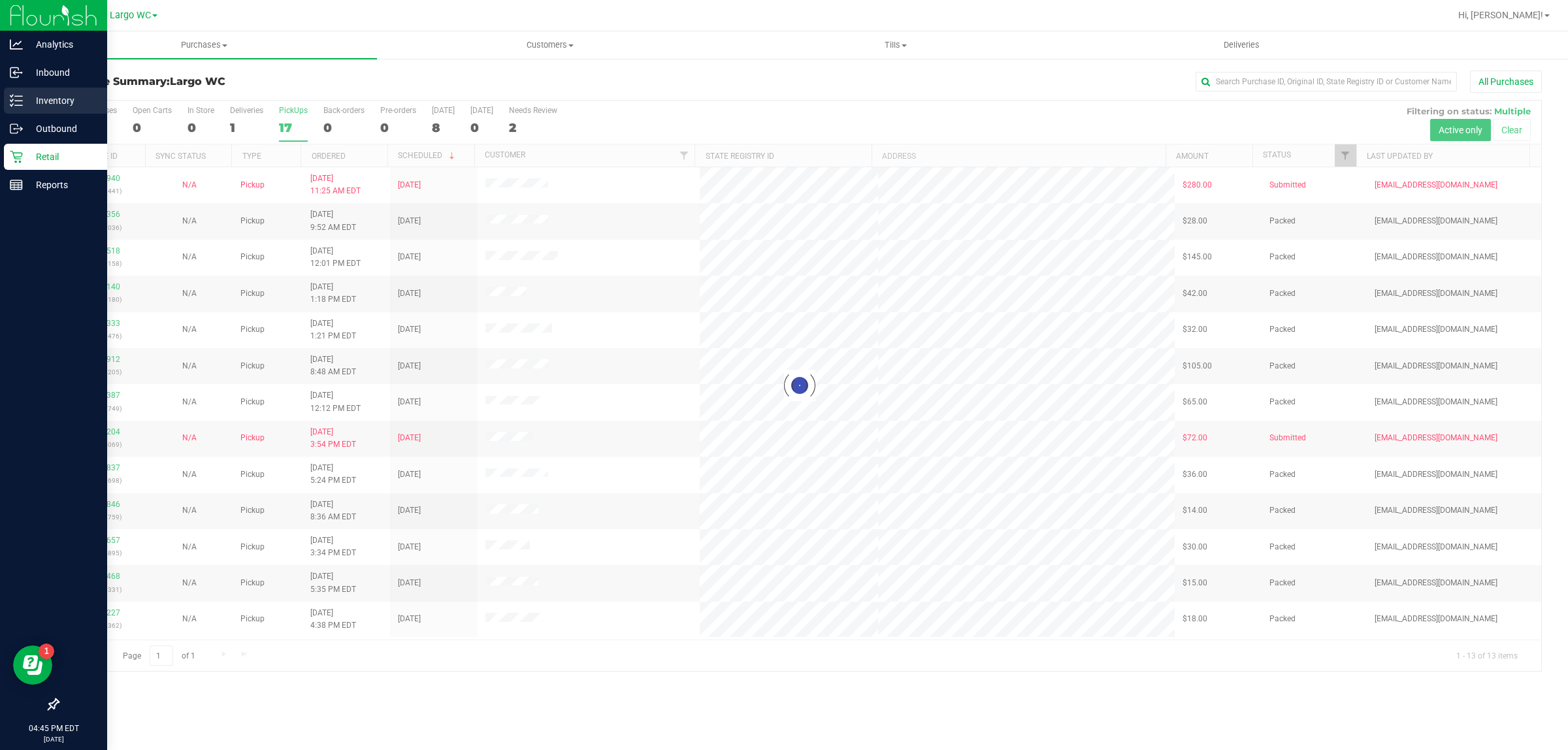
click at [48, 96] on p "Inventory" at bounding box center [62, 101] width 78 height 16
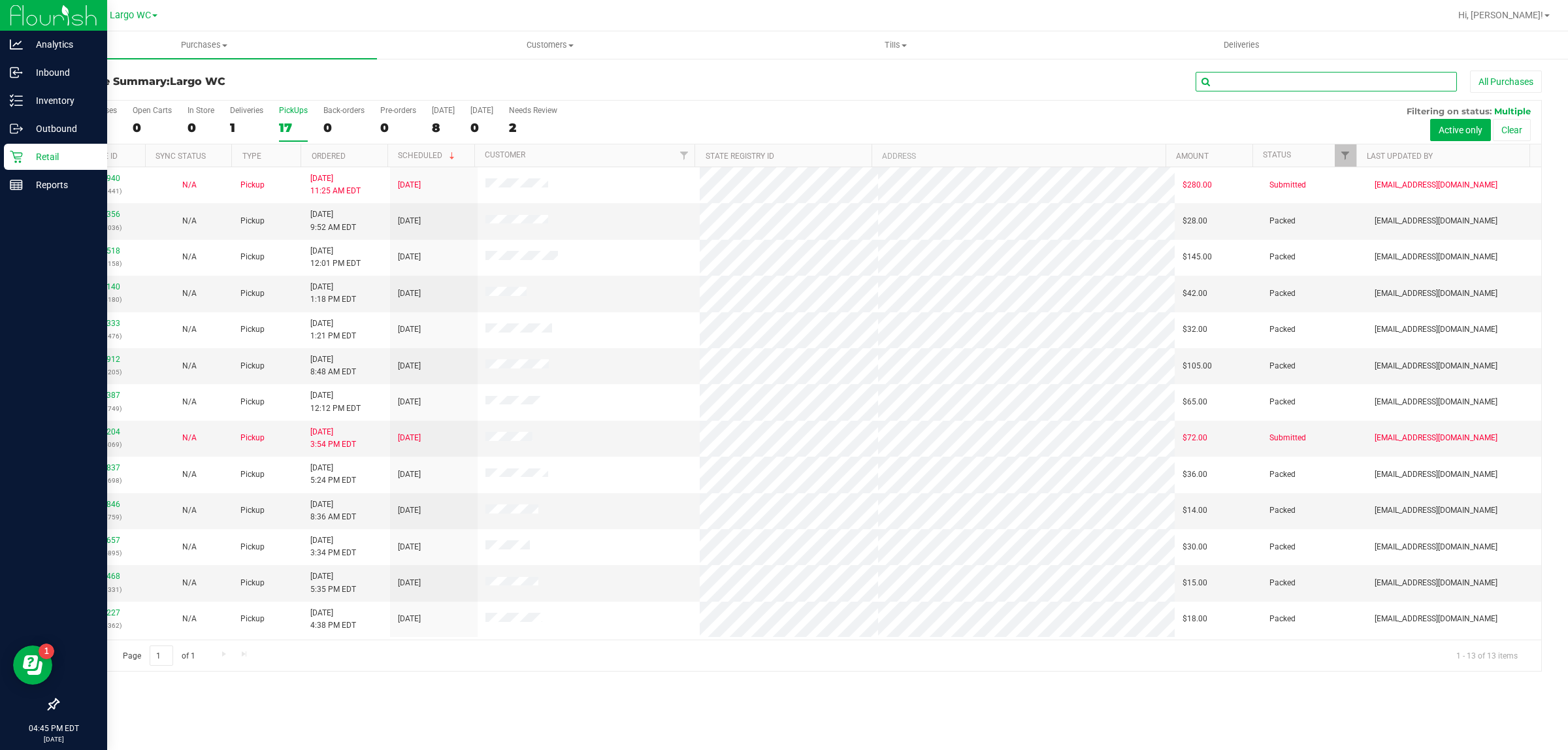
click at [1333, 88] on input "text" at bounding box center [1326, 81] width 261 height 19
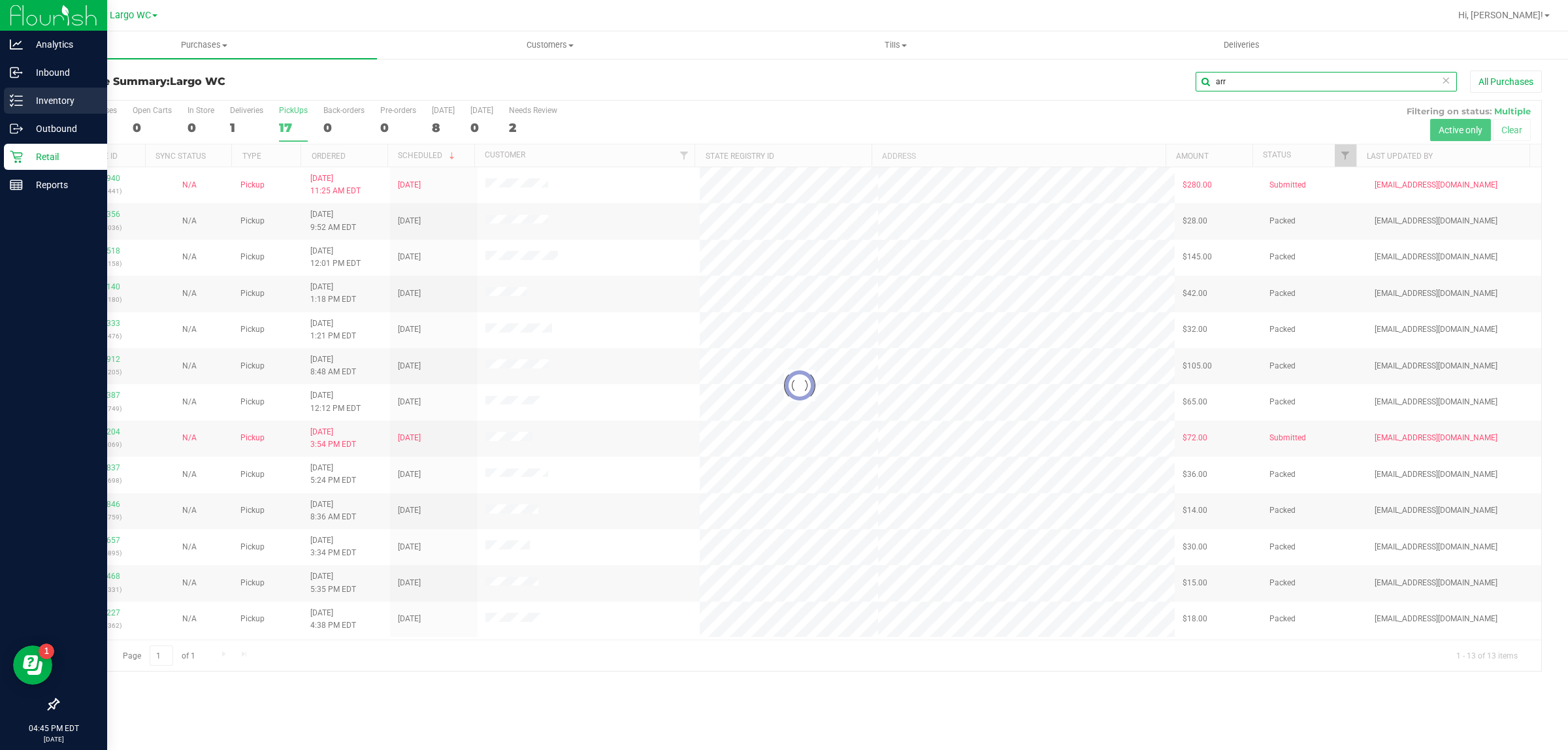
type input "arr"
click at [37, 97] on p "Inventory" at bounding box center [62, 101] width 78 height 16
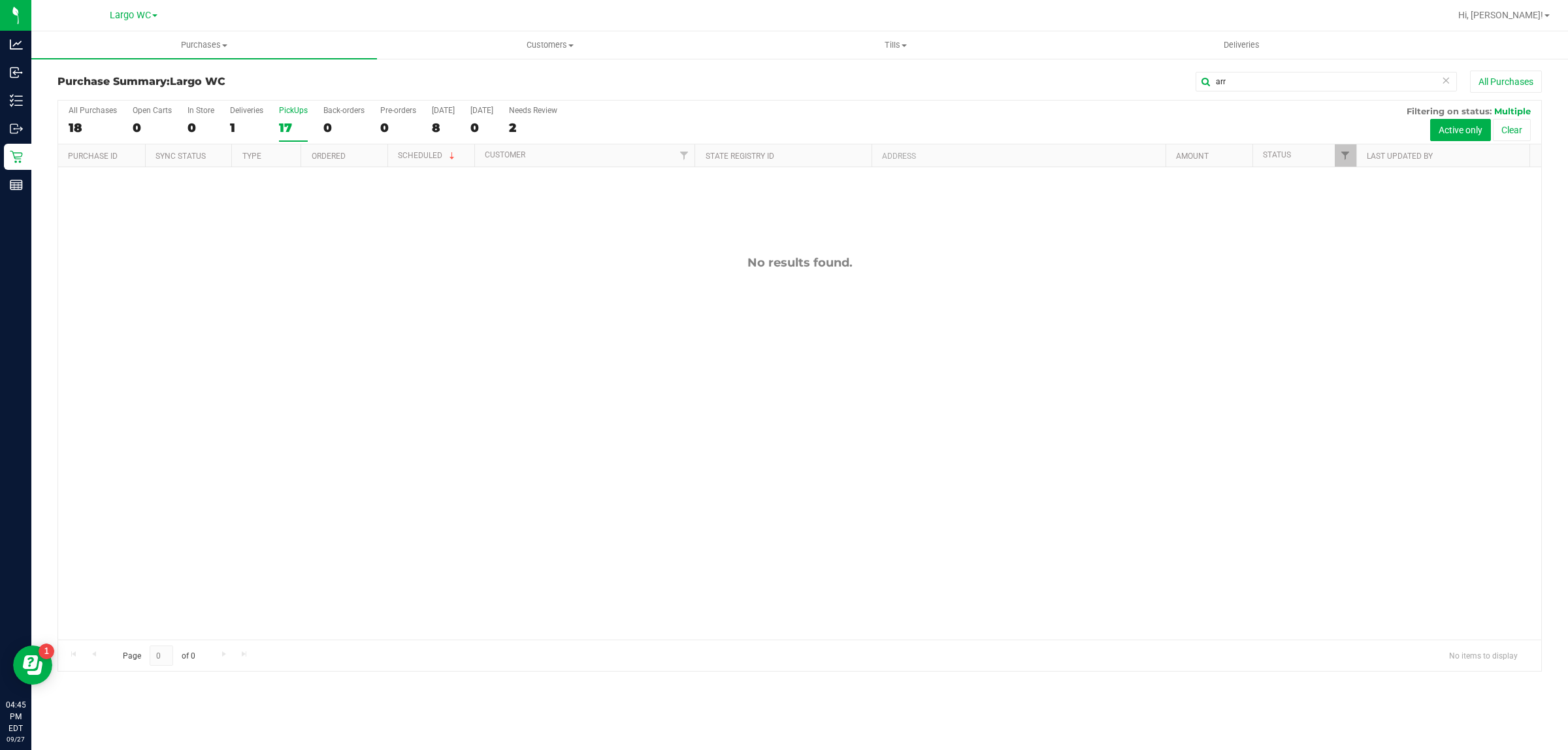
drag, startPoint x: 1188, startPoint y: 433, endPoint x: 1158, endPoint y: 428, distance: 30.4
click at [1188, 433] on div "No results found." at bounding box center [800, 447] width 1483 height 561
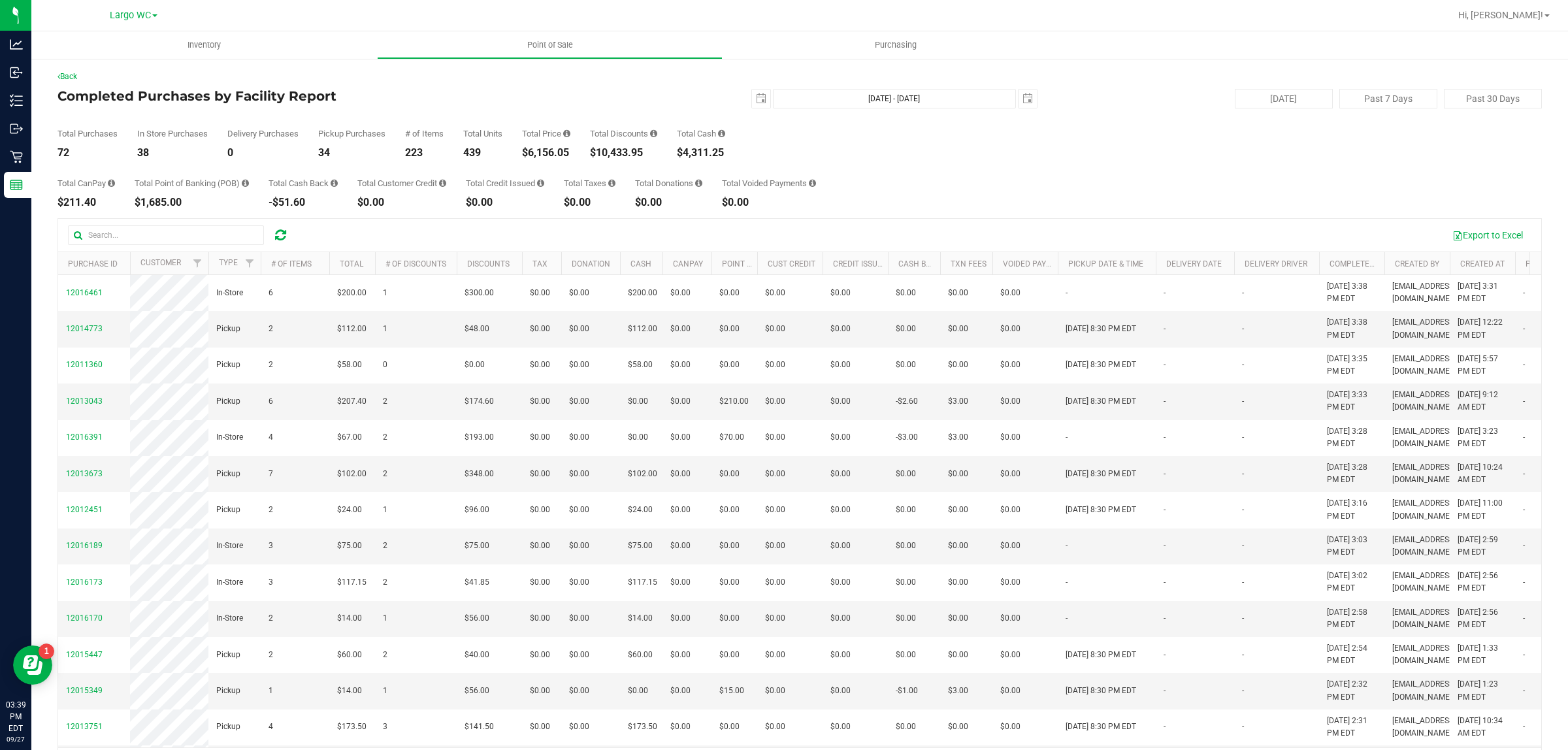
drag, startPoint x: 540, startPoint y: 155, endPoint x: 565, endPoint y: 155, distance: 25.0
click at [565, 155] on div "$6,156.05" at bounding box center [546, 153] width 49 height 11
click at [544, 183] on icon at bounding box center [541, 183] width 7 height 9
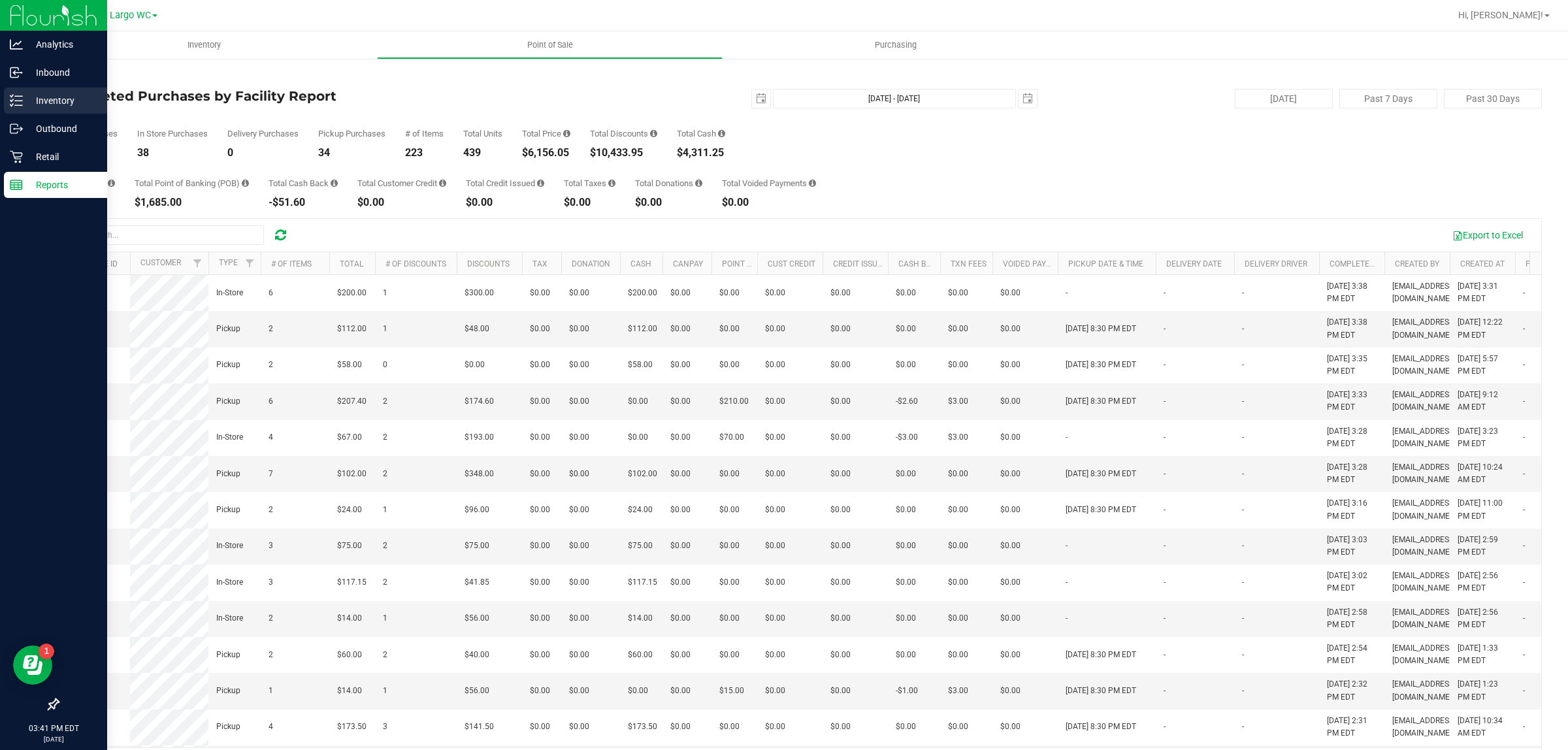
click at [41, 105] on p "Inventory" at bounding box center [62, 101] width 78 height 16
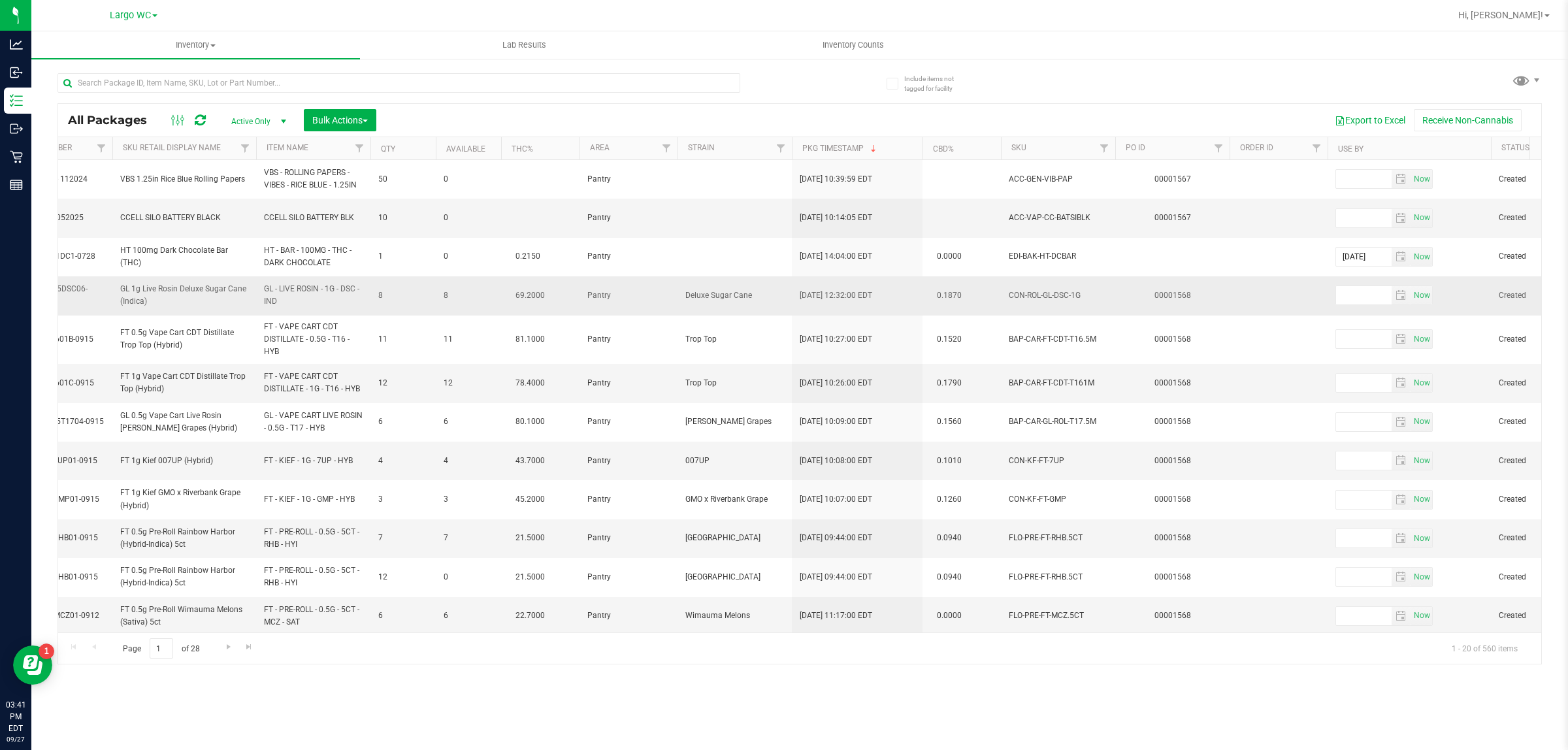
drag, startPoint x: 436, startPoint y: 306, endPoint x: 487, endPoint y: 302, distance: 51.2
click at [481, 302] on td "8" at bounding box center [469, 295] width 66 height 39
click at [487, 302] on span "8" at bounding box center [469, 295] width 50 height 12
drag, startPoint x: 1144, startPoint y: 299, endPoint x: 1198, endPoint y: 299, distance: 54.0
click at [1198, 299] on td "00001568" at bounding box center [1172, 295] width 114 height 39
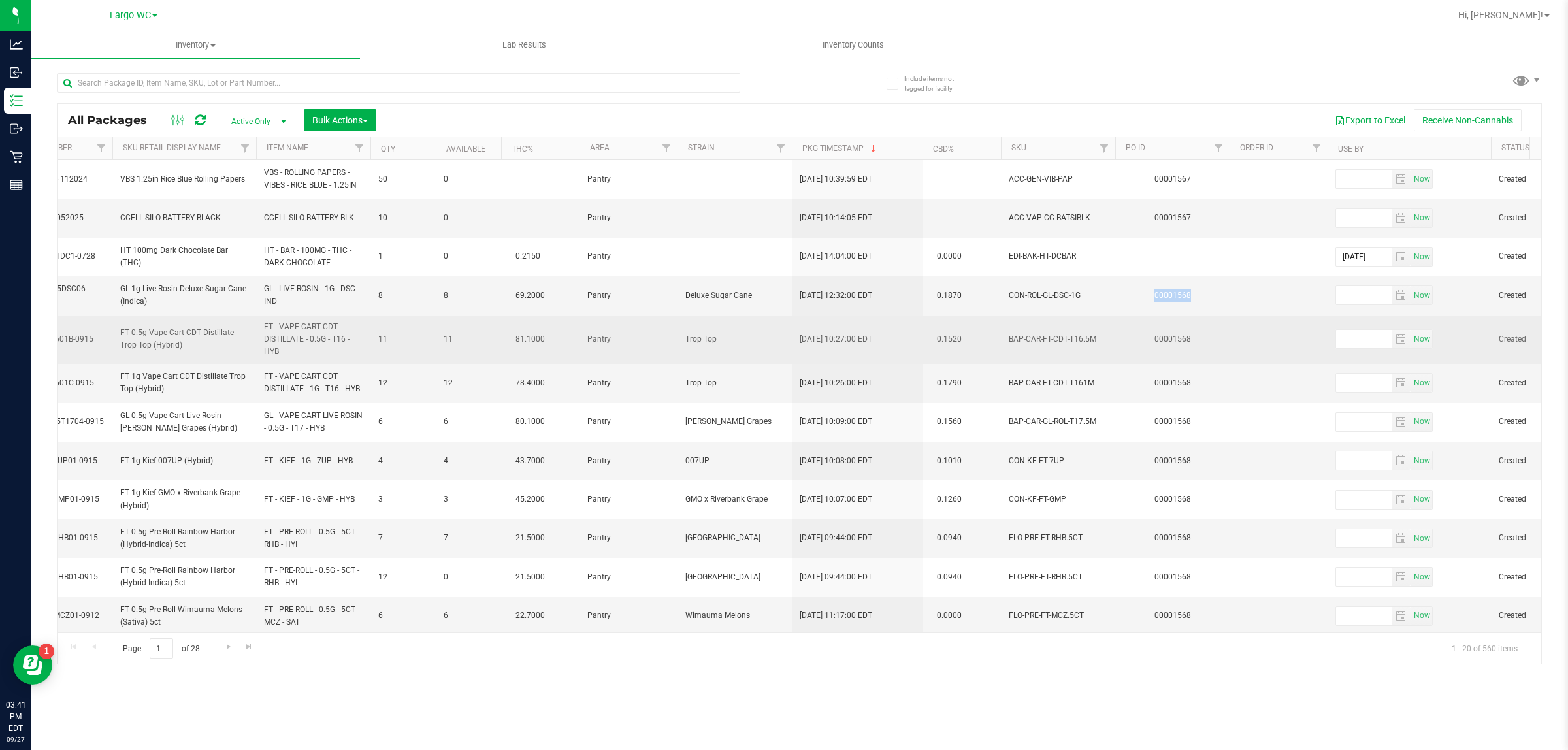
copy link "00001568"
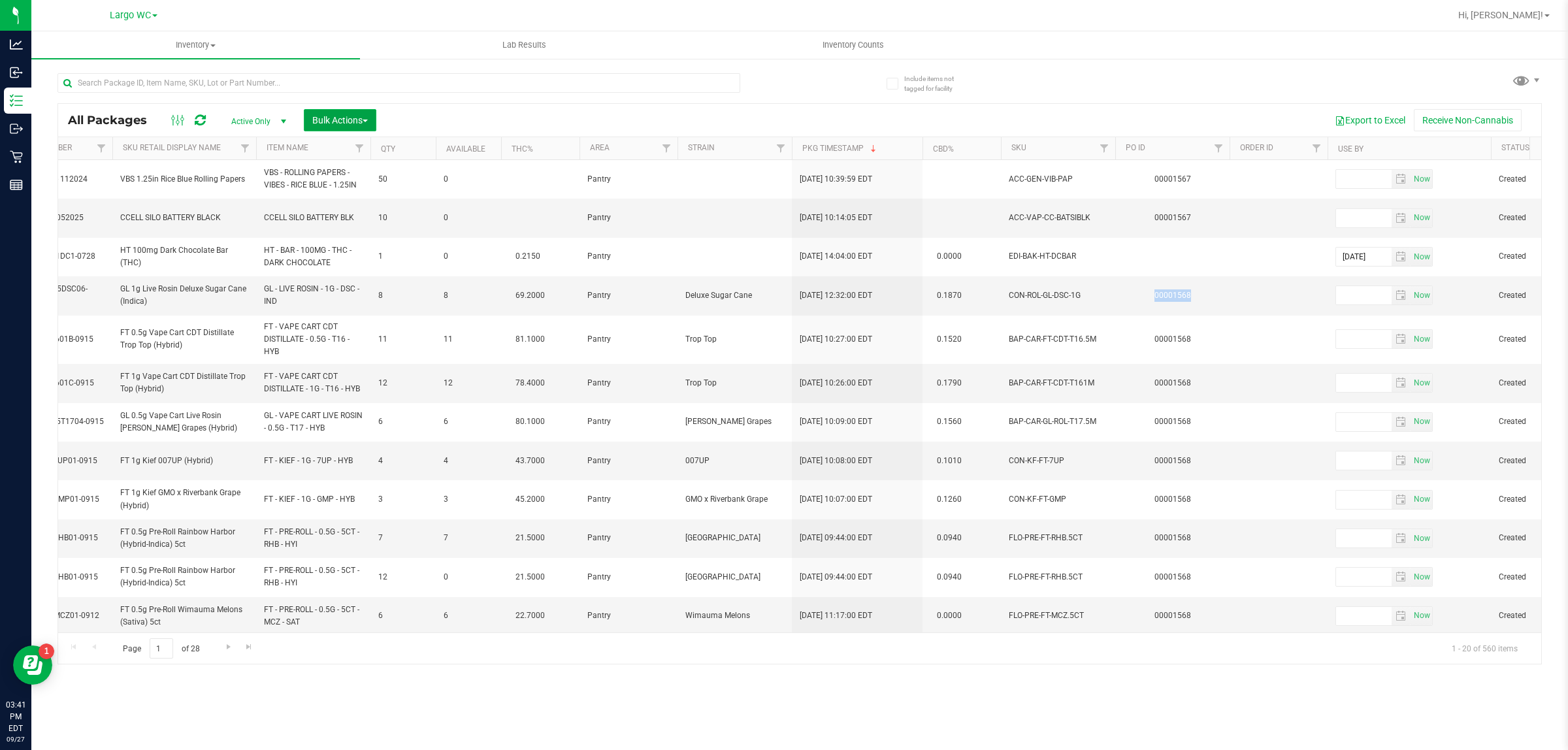
click at [358, 115] on span "Bulk Actions" at bounding box center [340, 120] width 56 height 11
click at [369, 246] on span "Lock/Unlock packages" at bounding box center [356, 245] width 89 height 11
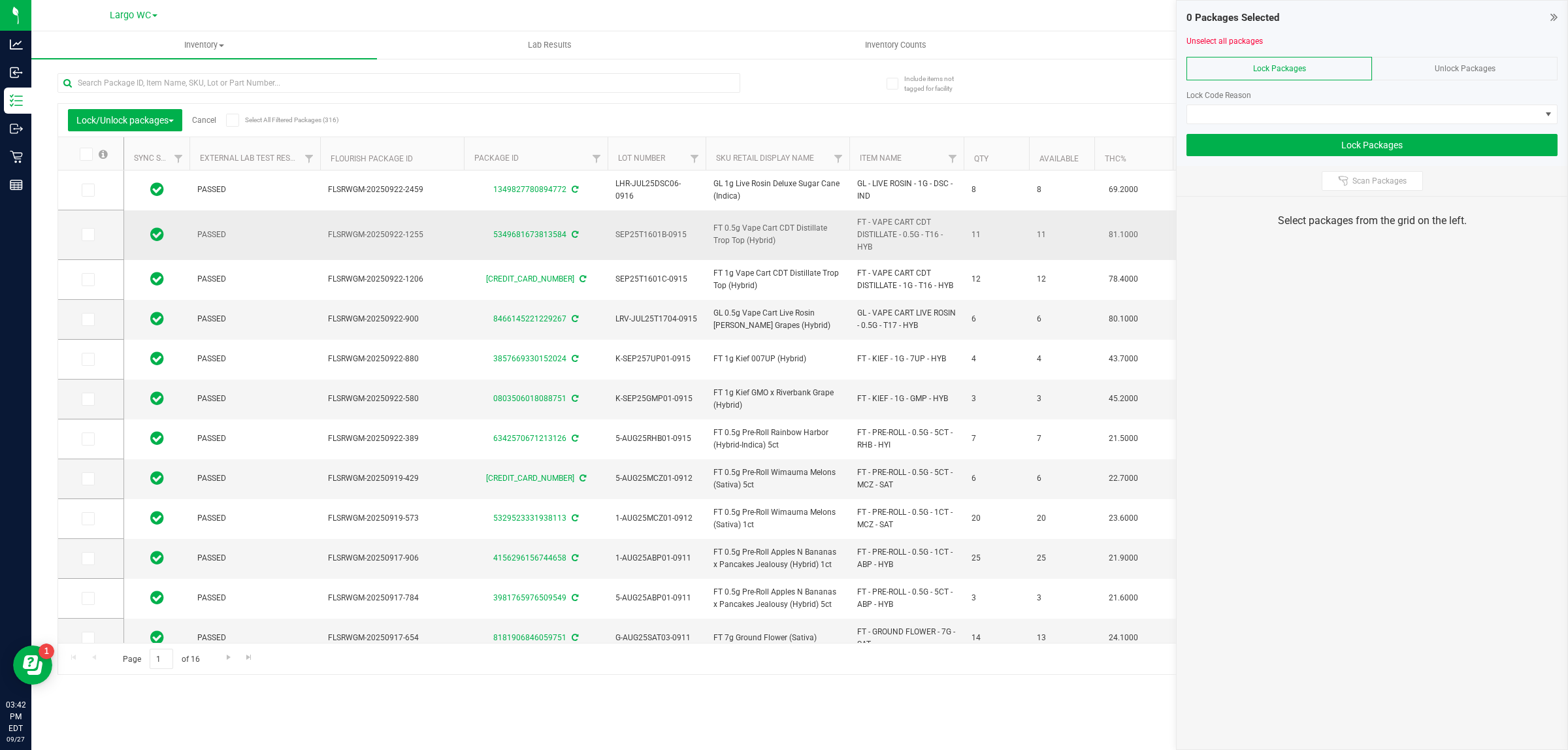
type input "[DATE]"
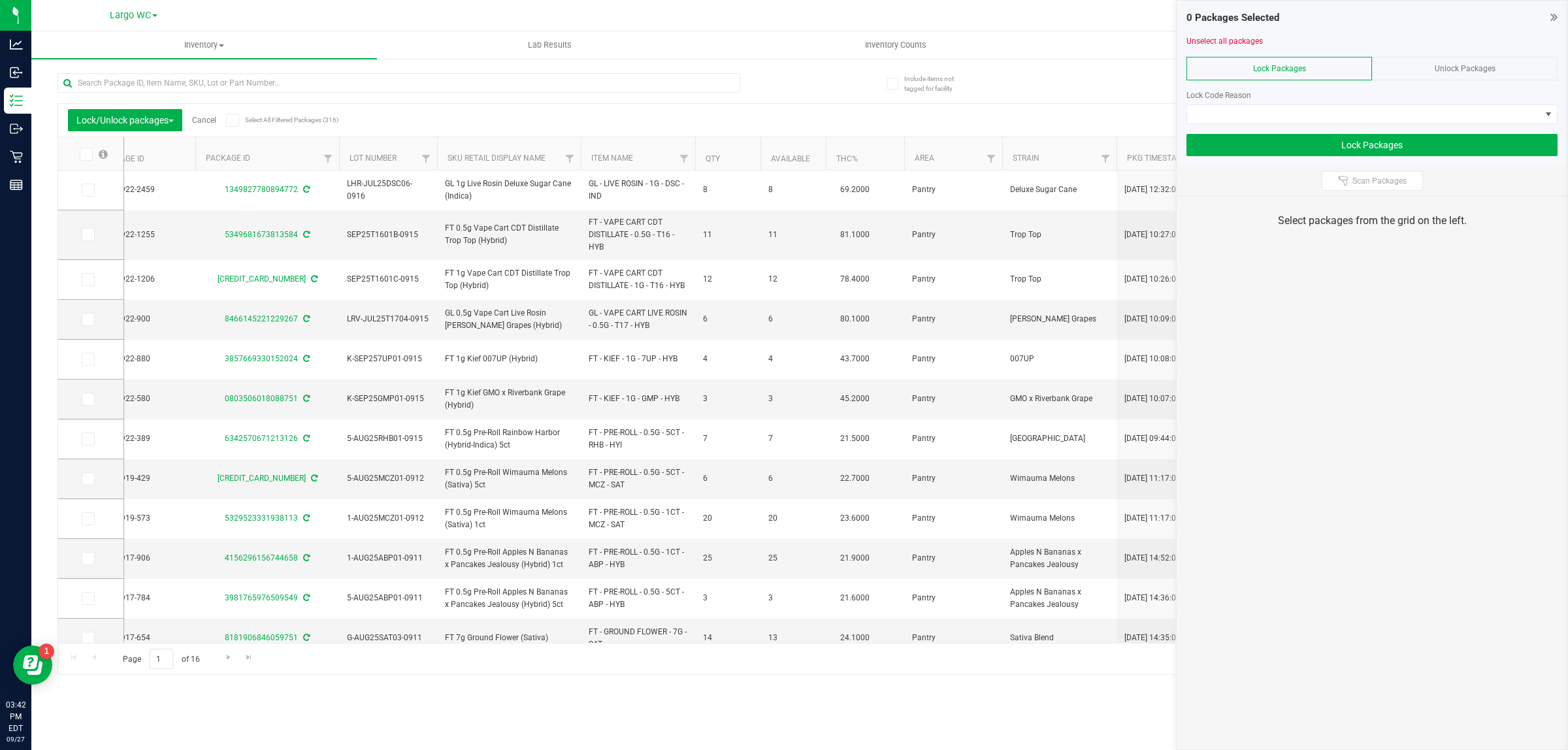
scroll to position [0, 280]
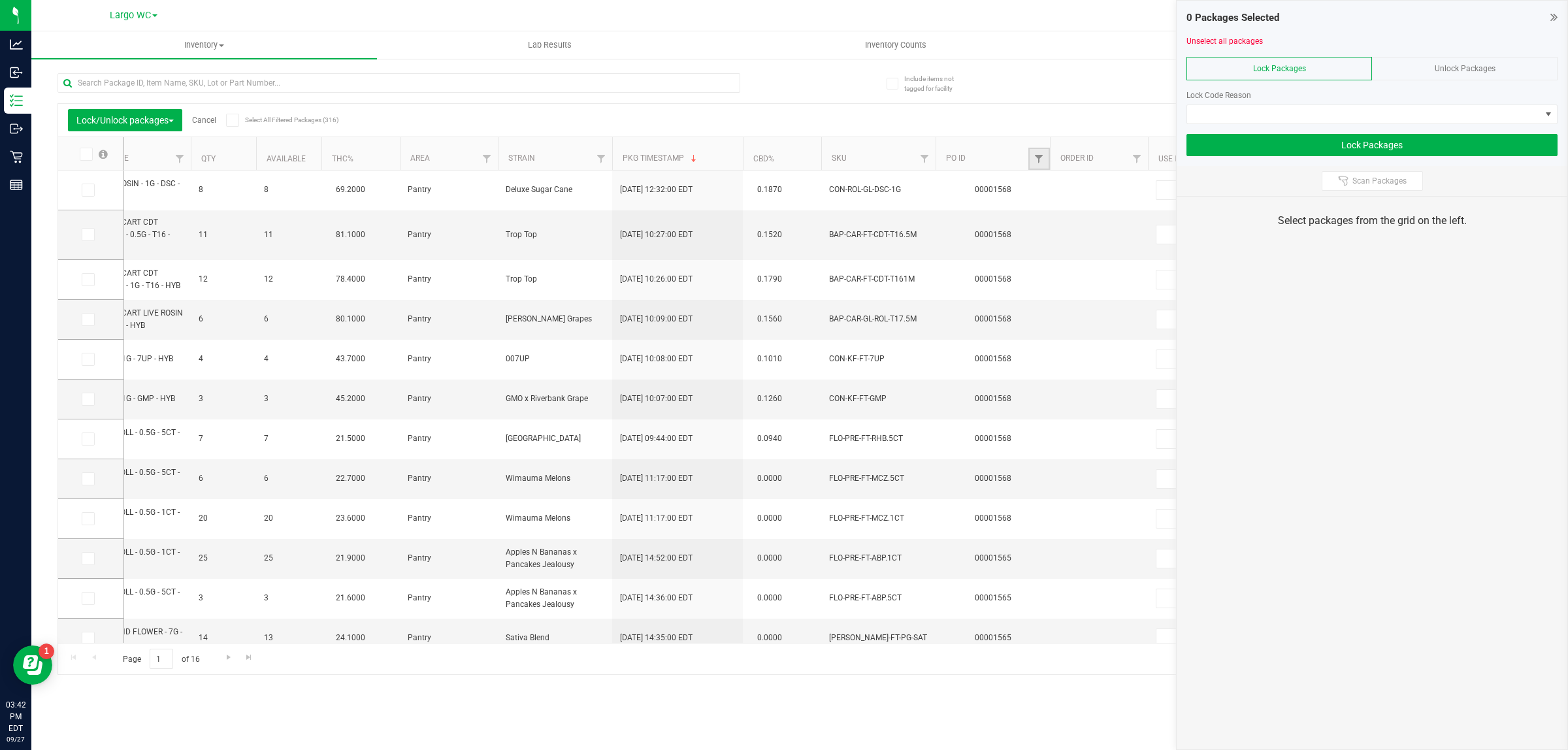
click at [1047, 158] on link "Filter" at bounding box center [1039, 158] width 21 height 22
click at [1076, 183] on input "text" at bounding box center [1103, 187] width 135 height 19
paste input "00001568"
type input "00001568"
click at [1066, 218] on button "Filter" at bounding box center [1067, 222] width 63 height 29
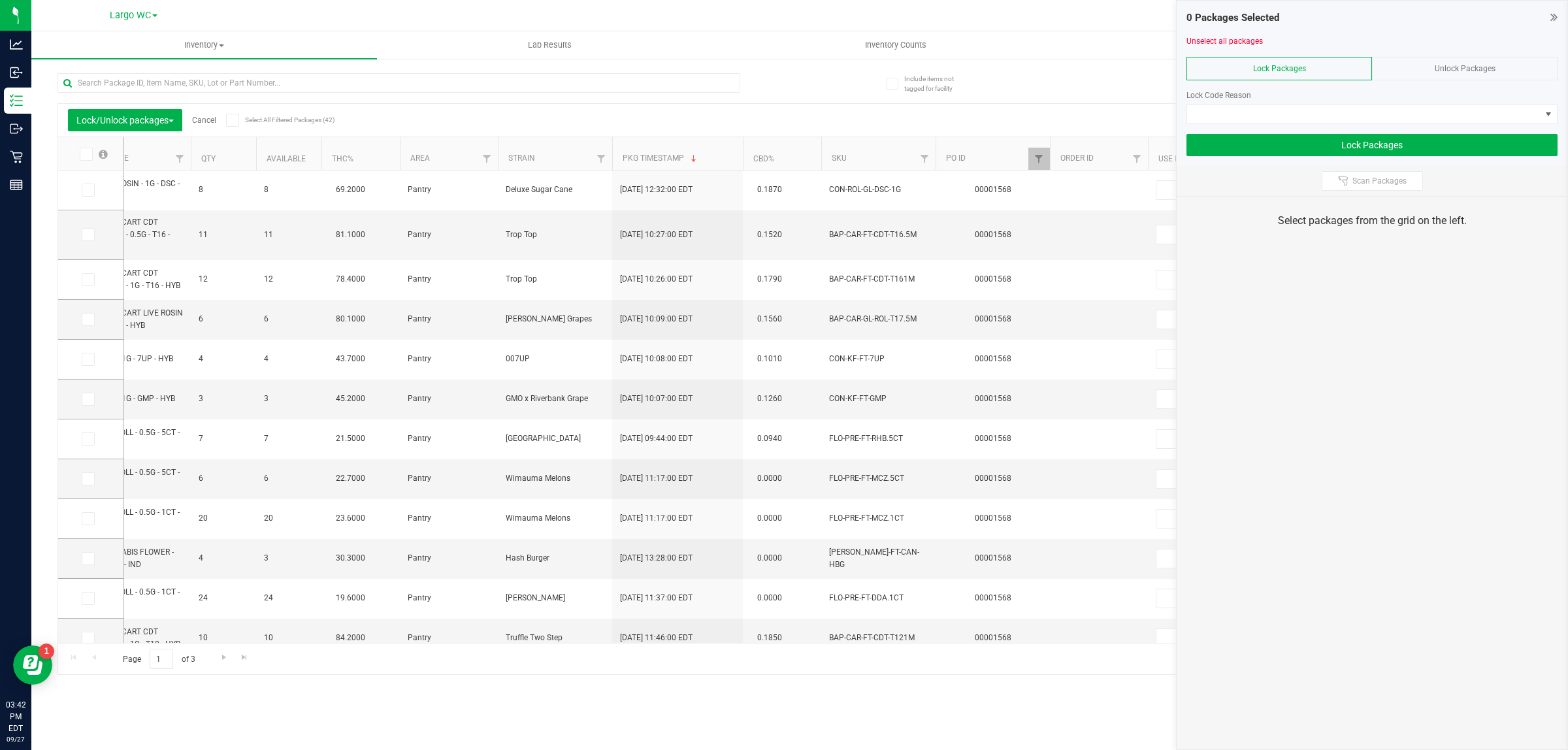
click at [207, 120] on link "Cancel" at bounding box center [204, 120] width 24 height 9
